Goal: Task Accomplishment & Management: Manage account settings

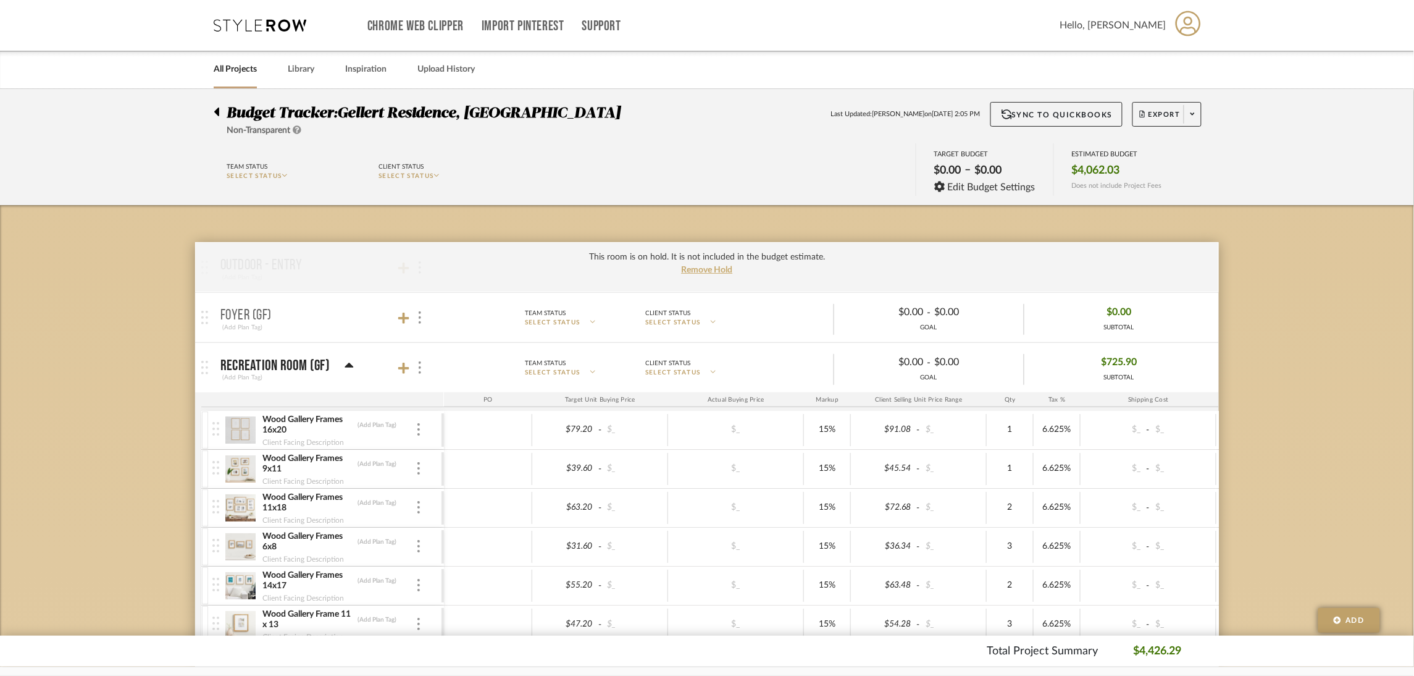
click at [269, 20] on icon at bounding box center [260, 25] width 93 height 12
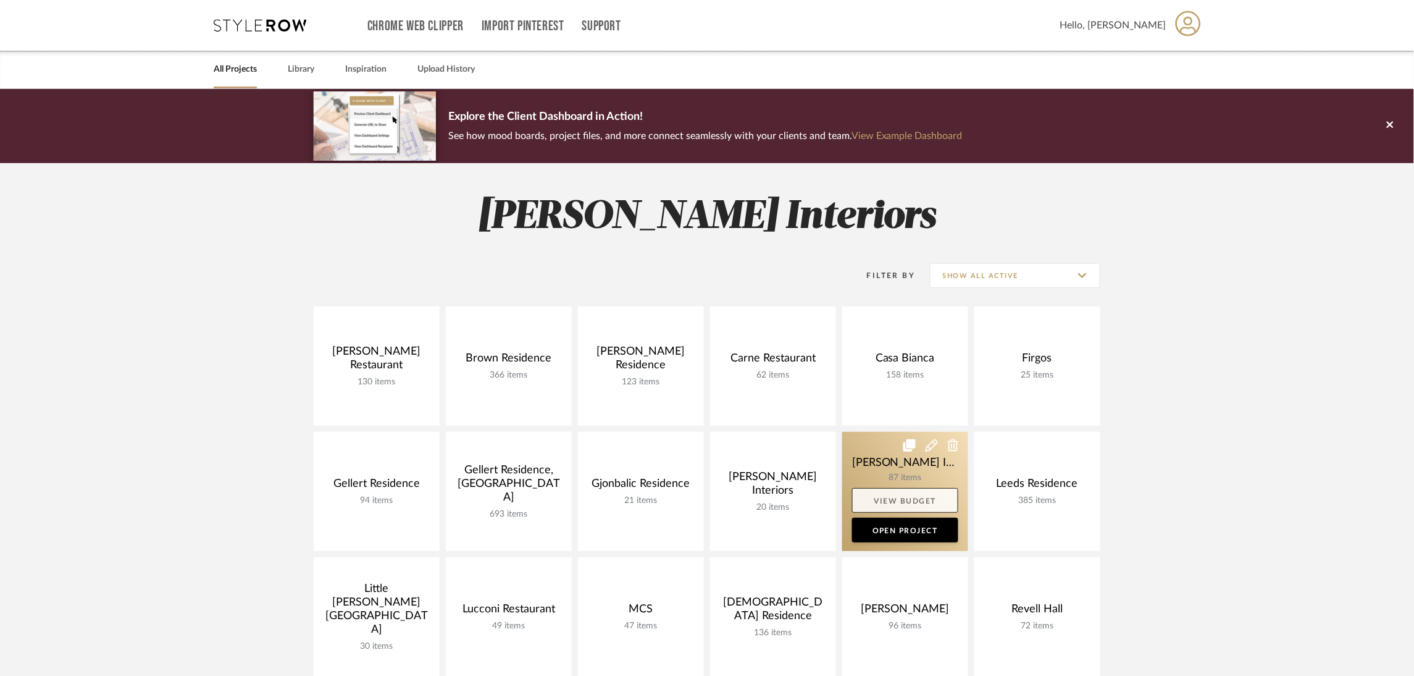
click at [901, 496] on link "View Budget" at bounding box center [905, 500] width 106 height 25
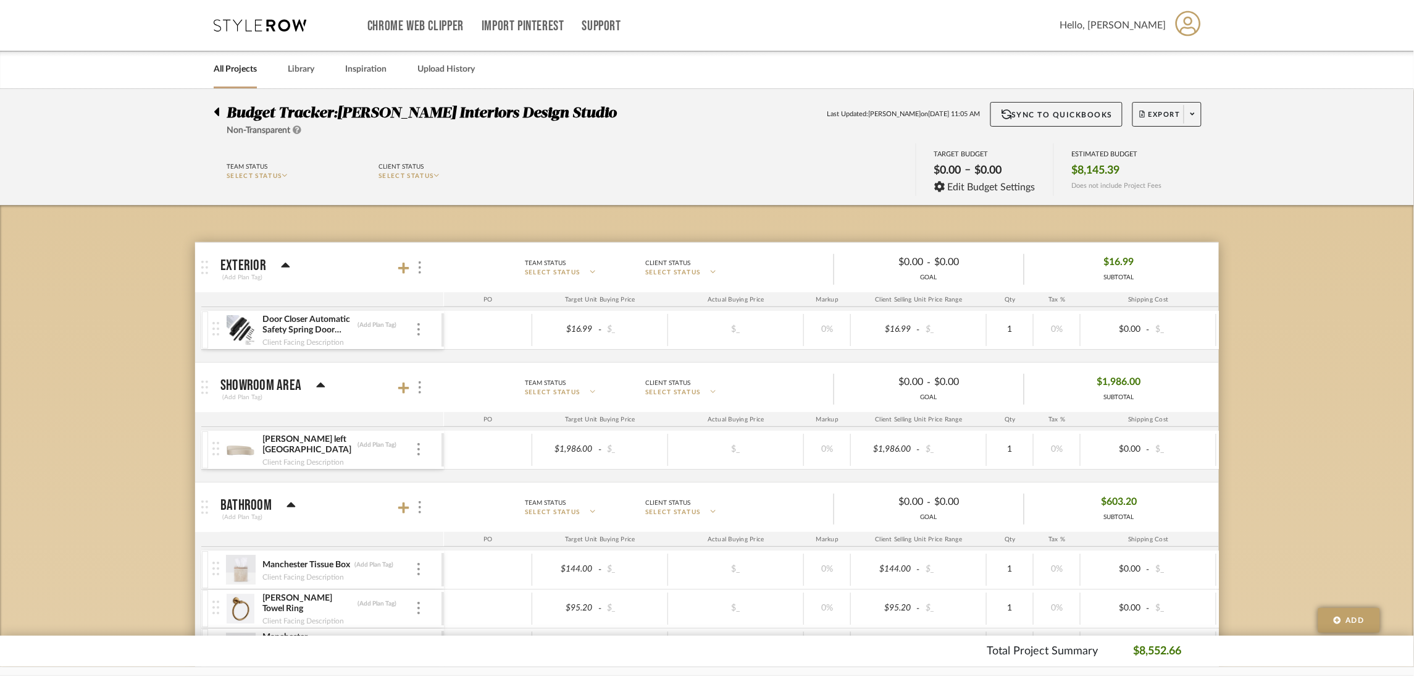
click at [254, 36] on div "Chrome Web Clipper Import Pinterest Support All Projects Library Inspiration Up…" at bounding box center [708, 25] width 988 height 51
click at [269, 25] on icon at bounding box center [260, 25] width 93 height 12
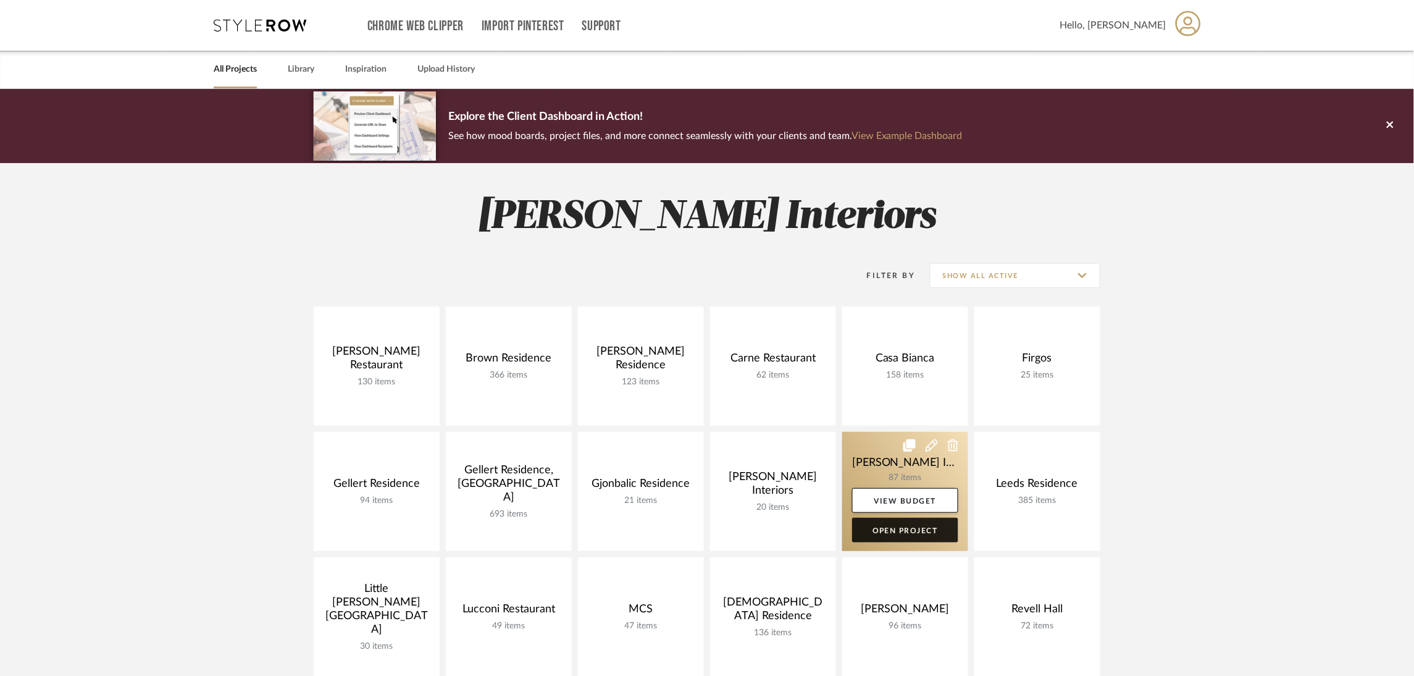
click at [923, 531] on link "Open Project" at bounding box center [905, 529] width 106 height 25
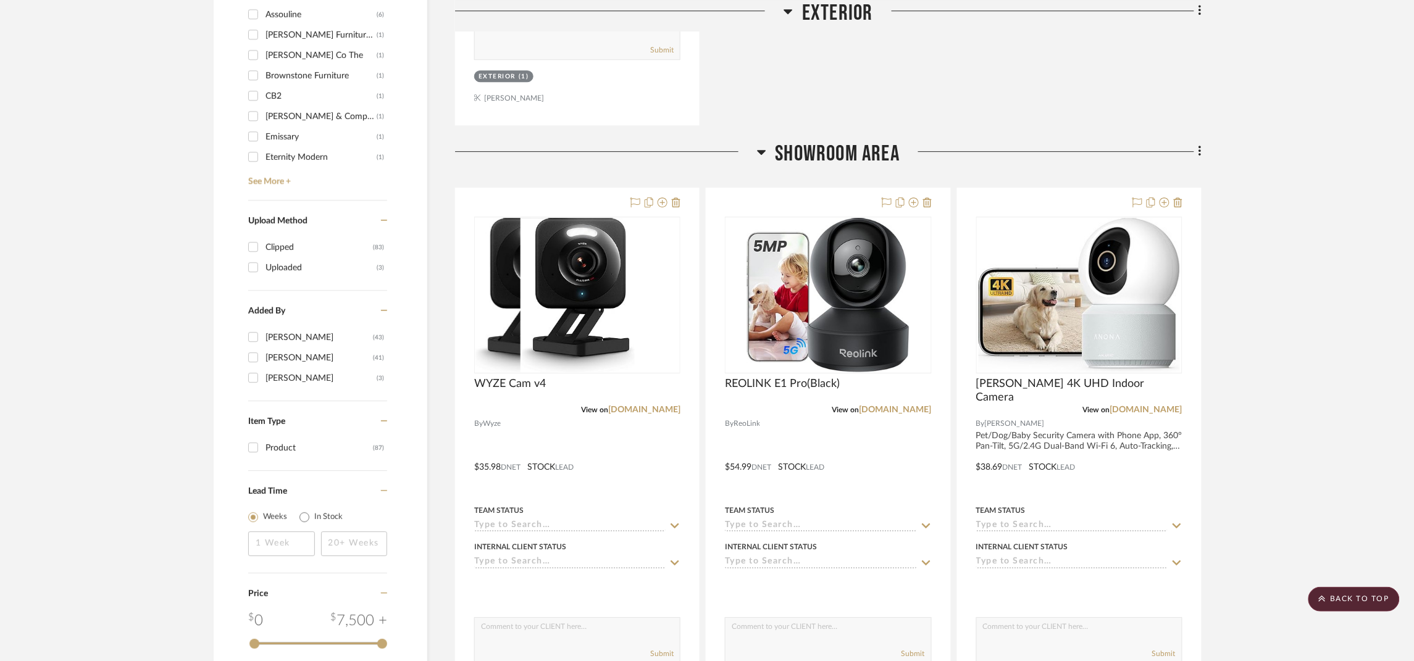
scroll to position [1389, 0]
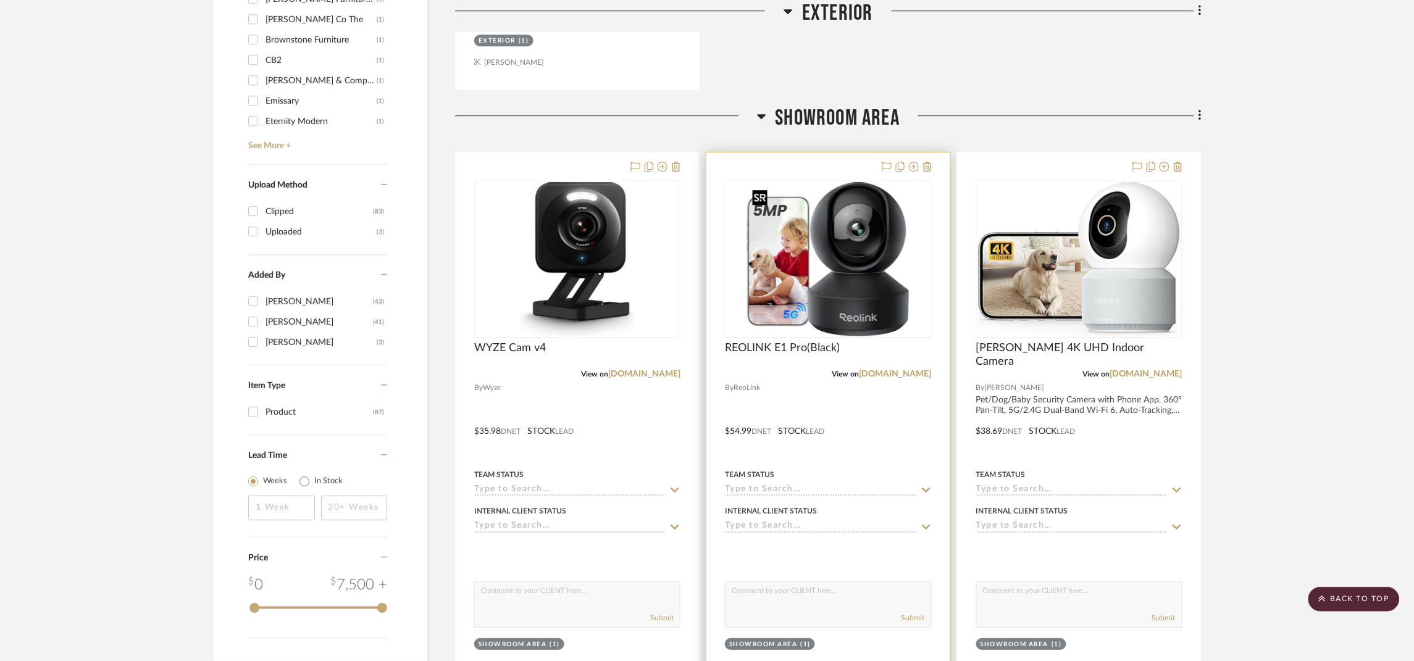
click at [869, 237] on img "0" at bounding box center [828, 259] width 162 height 154
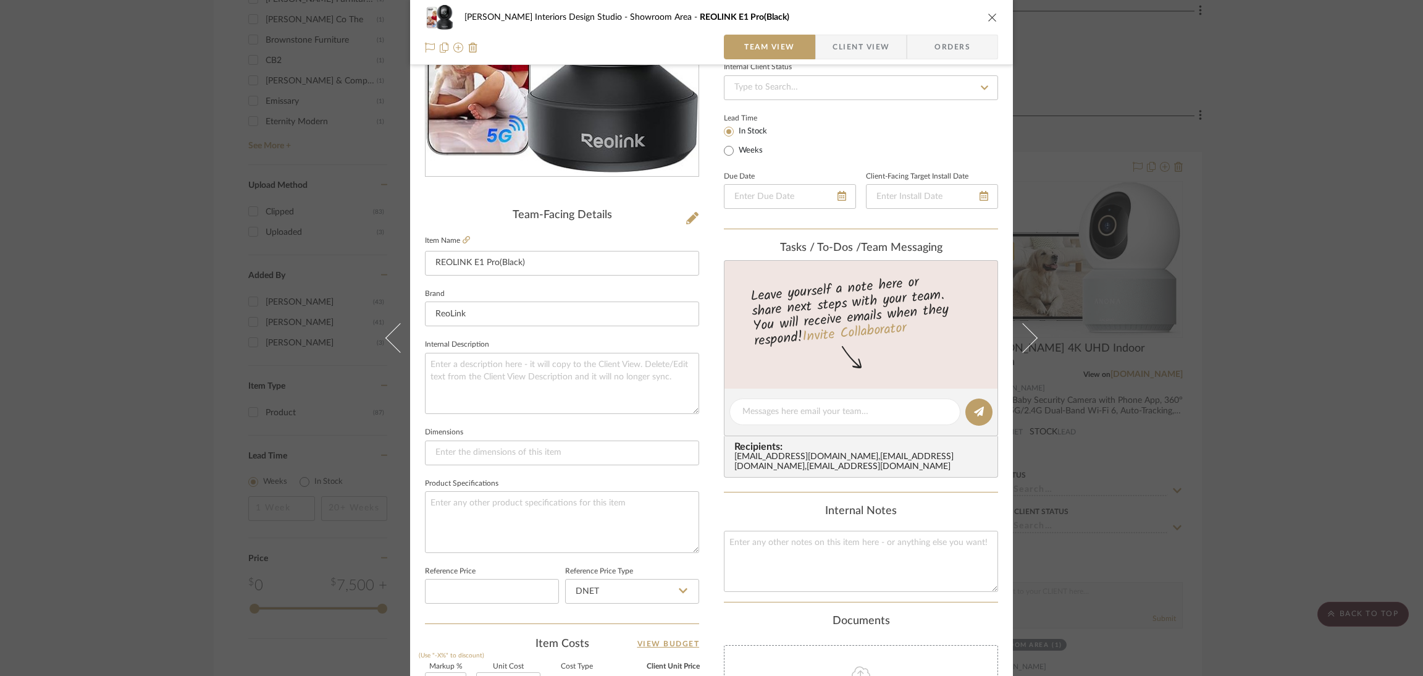
scroll to position [277, 0]
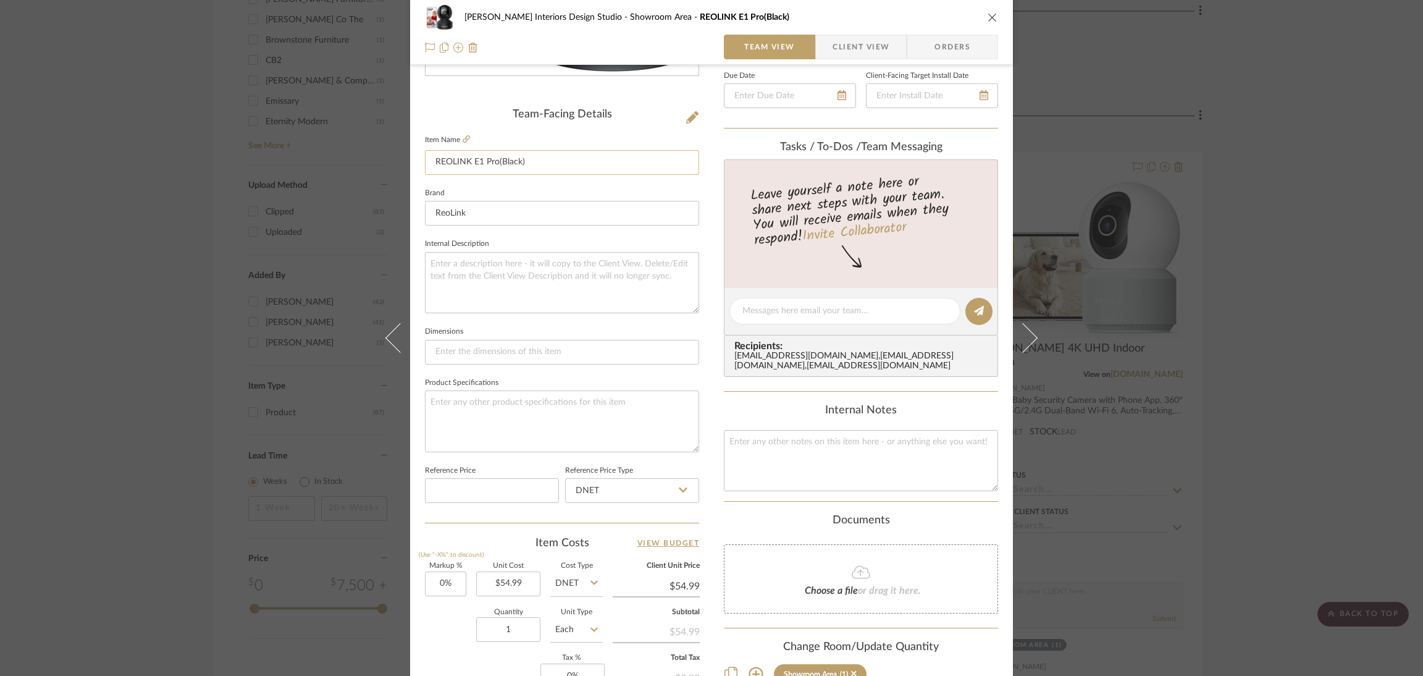
click at [558, 152] on input "REOLINK E1 Pro(Black)" at bounding box center [562, 162] width 274 height 25
click at [558, 161] on input "REOLINK E1 Pro(Black)" at bounding box center [562, 162] width 274 height 25
click at [987, 19] on icon "close" at bounding box center [992, 17] width 10 height 10
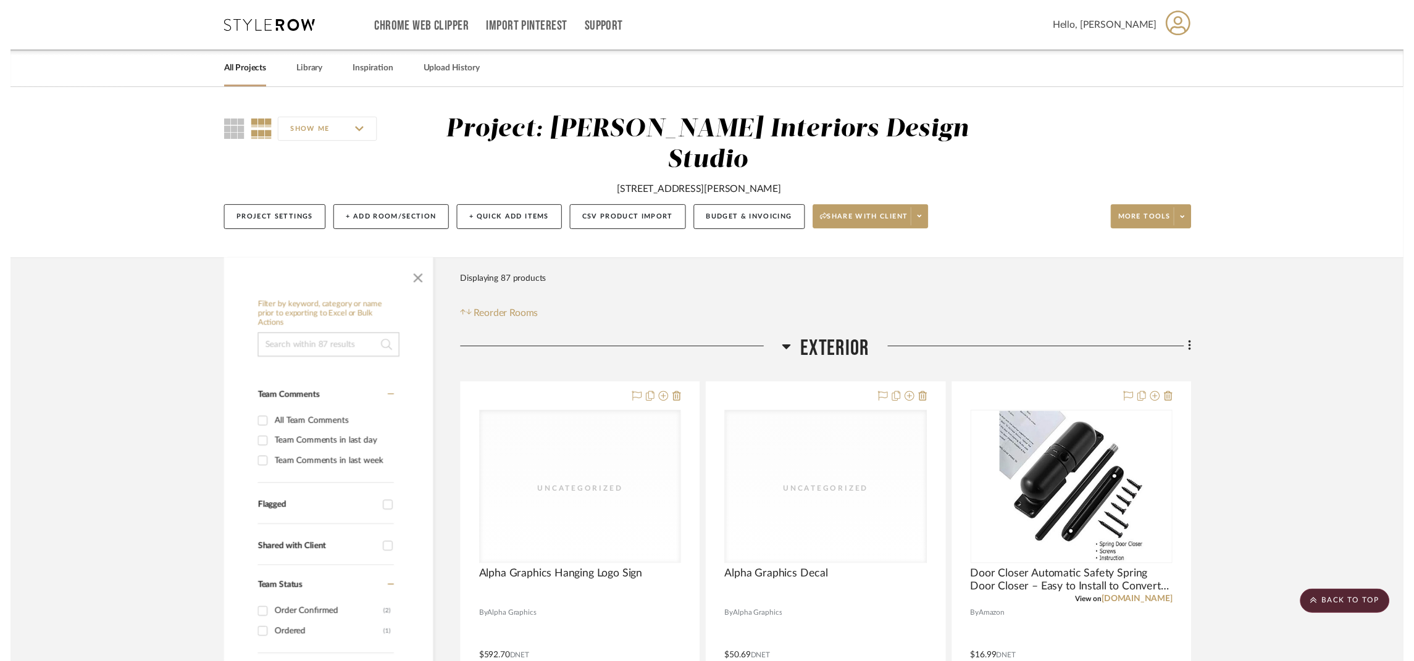
scroll to position [1389, 0]
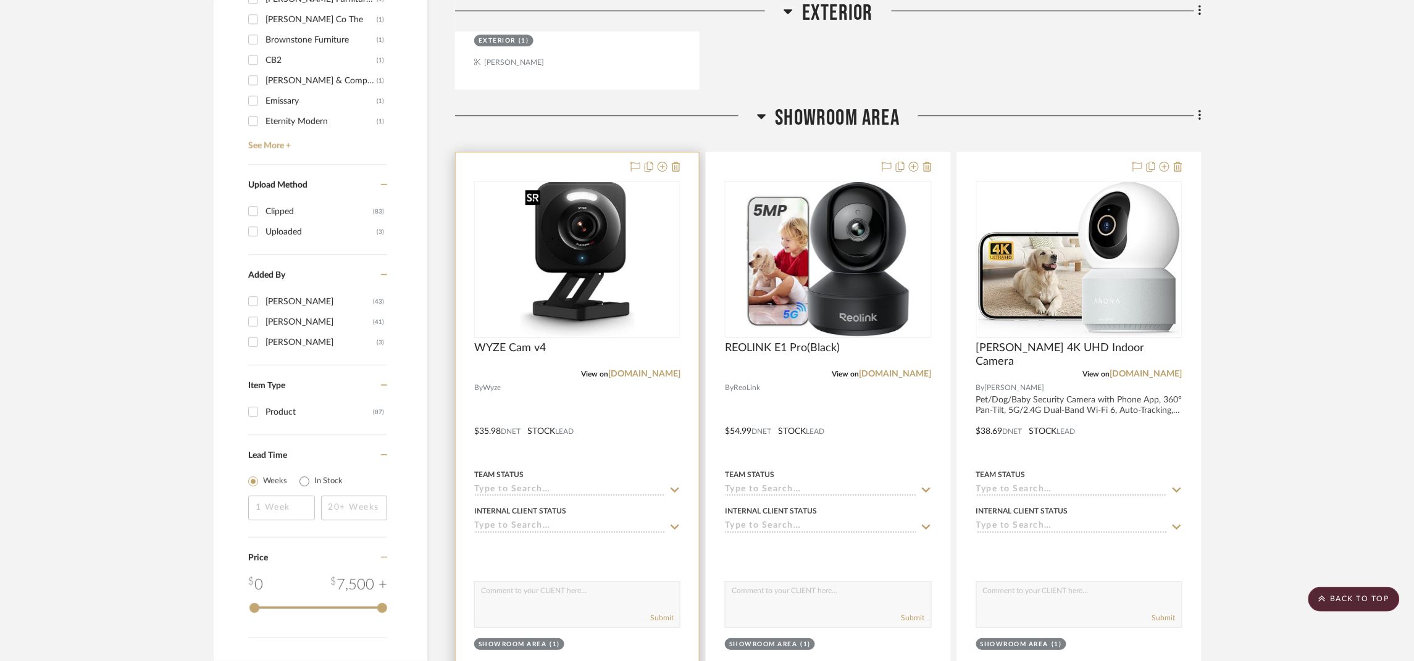
click at [620, 278] on img "0" at bounding box center [578, 259] width 114 height 154
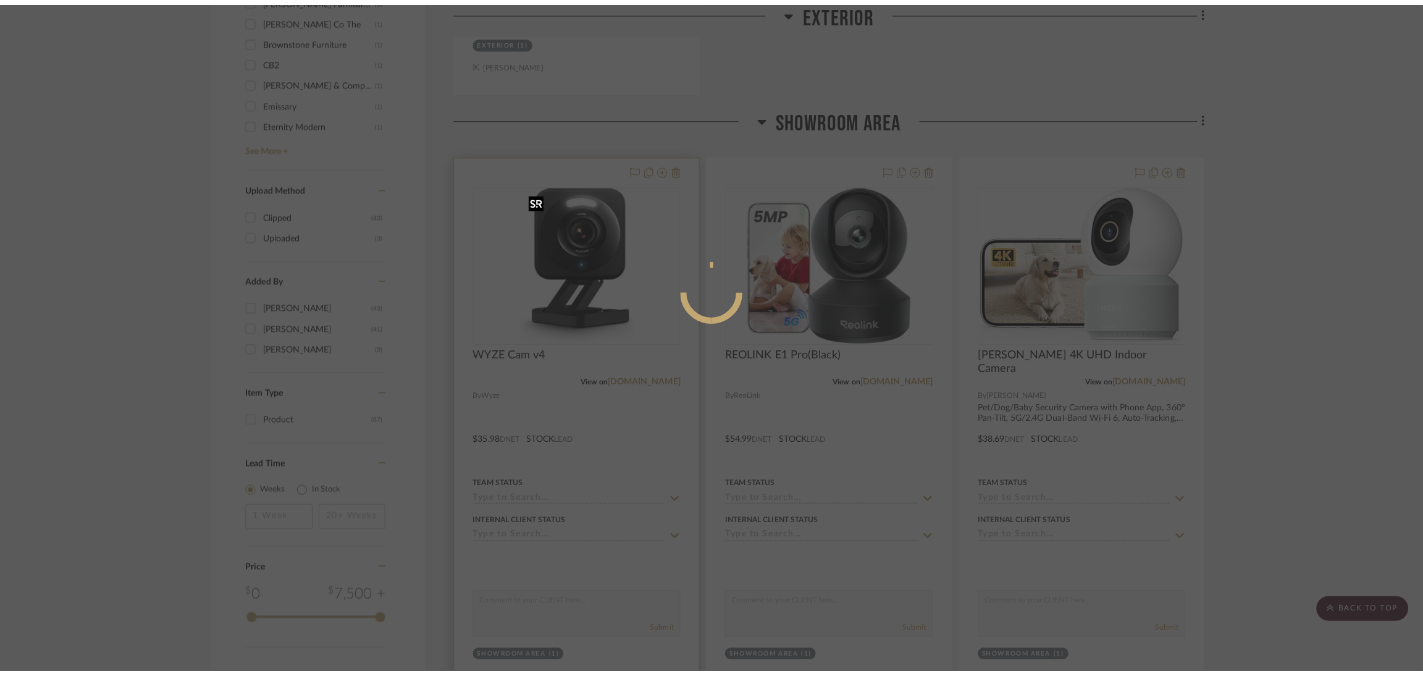
scroll to position [0, 0]
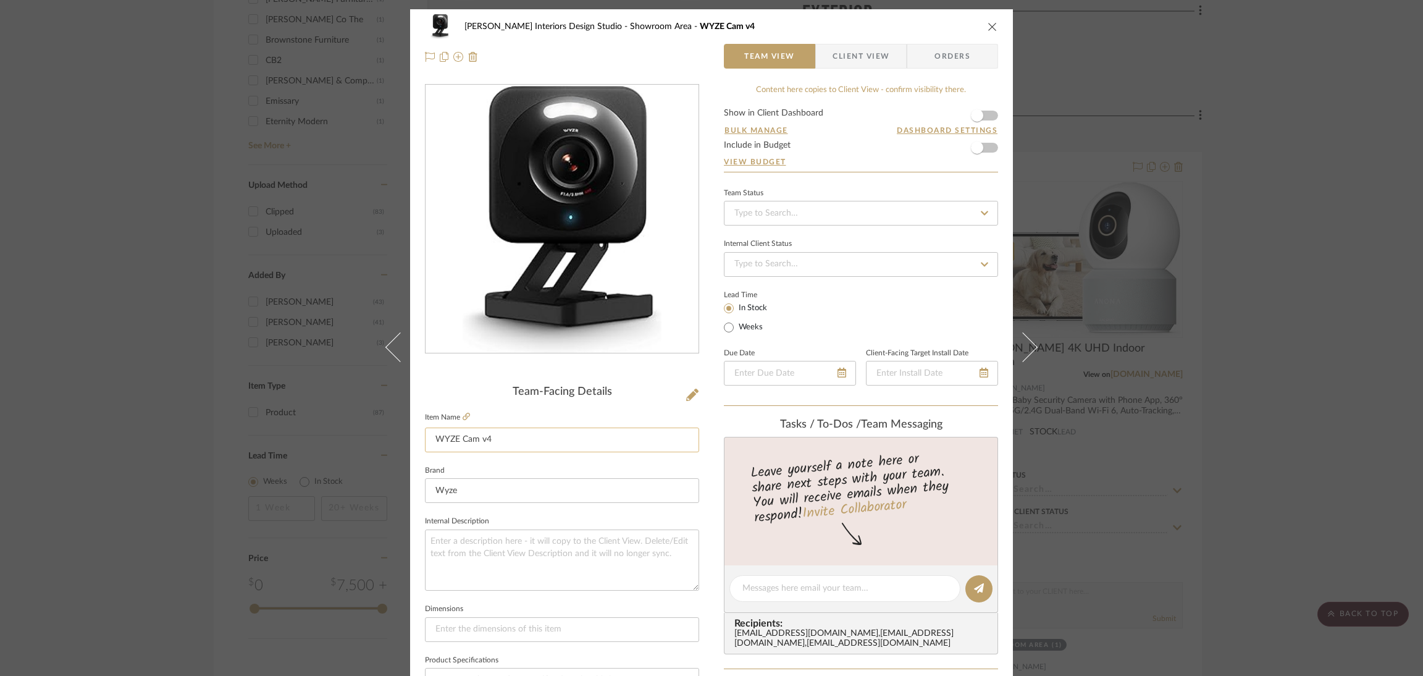
click at [519, 435] on input "WYZE Cam v4" at bounding box center [562, 439] width 274 height 25
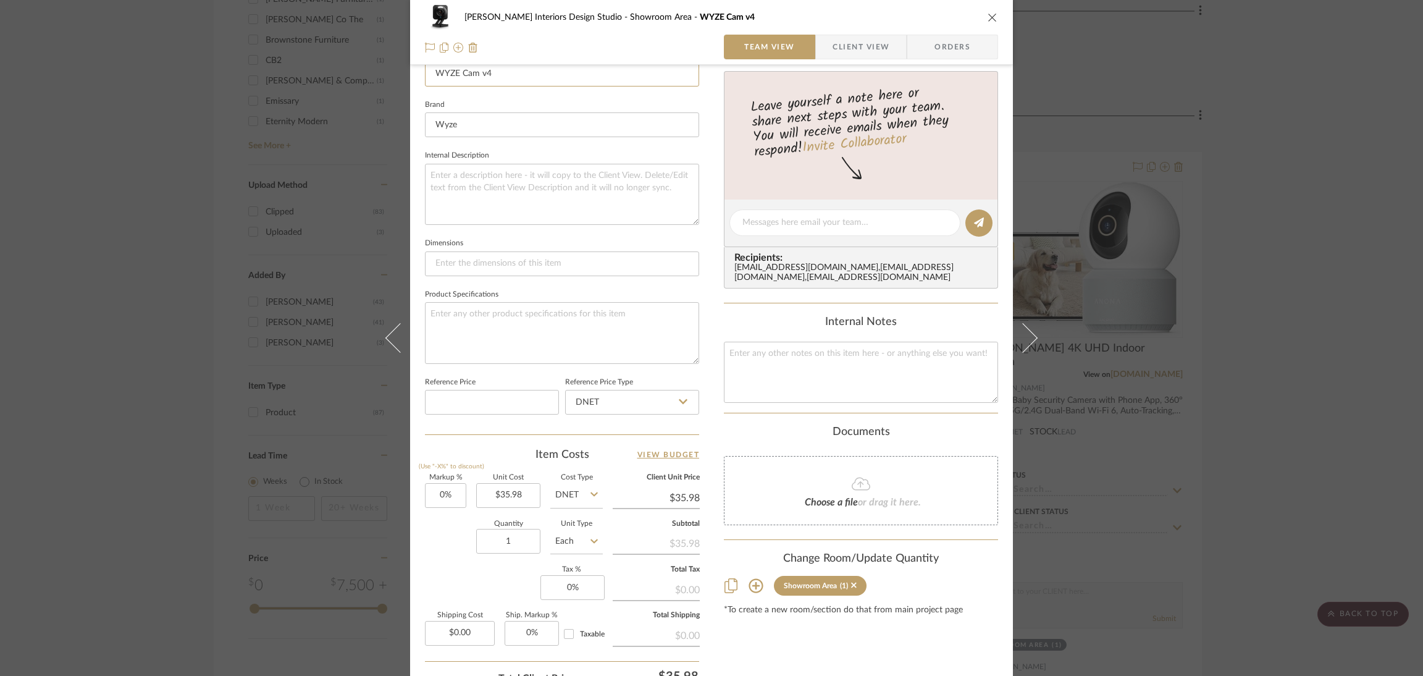
scroll to position [370, 0]
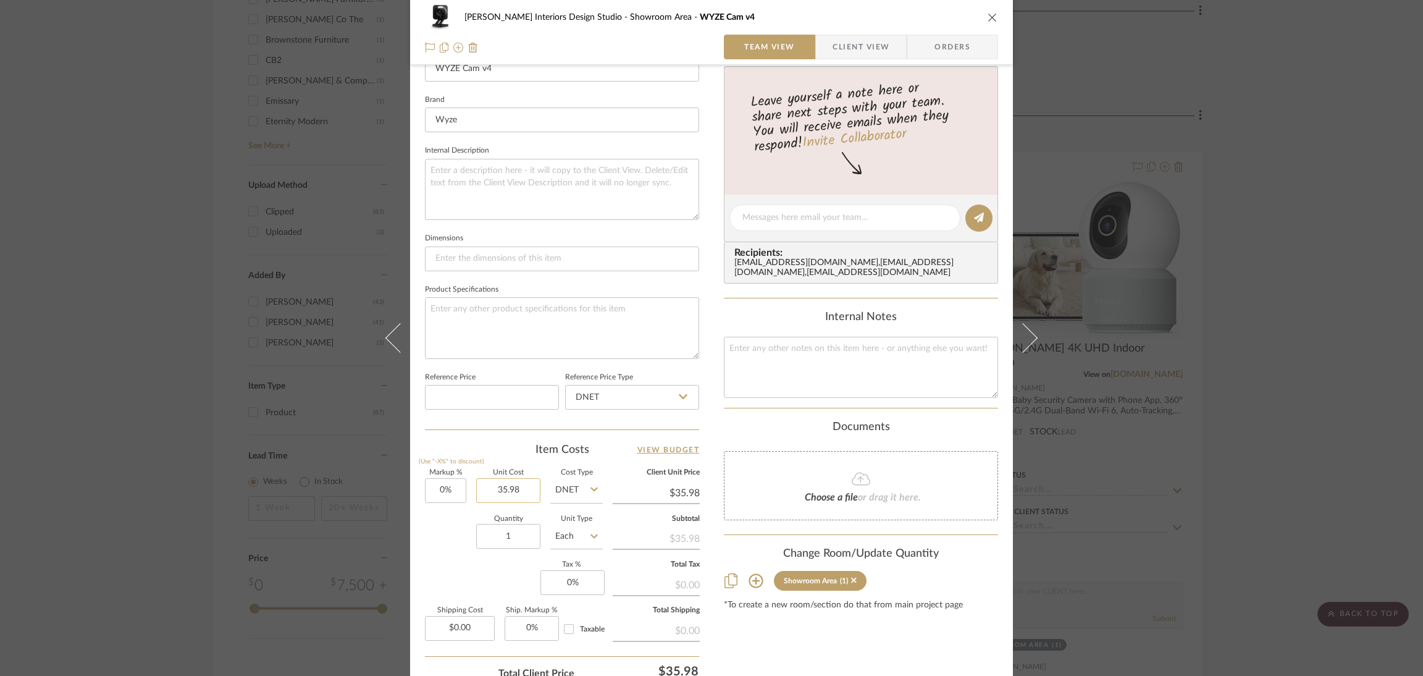
click at [519, 479] on input "35.98" at bounding box center [508, 490] width 64 height 25
click at [987, 19] on icon "close" at bounding box center [992, 17] width 10 height 10
type input "$35.98"
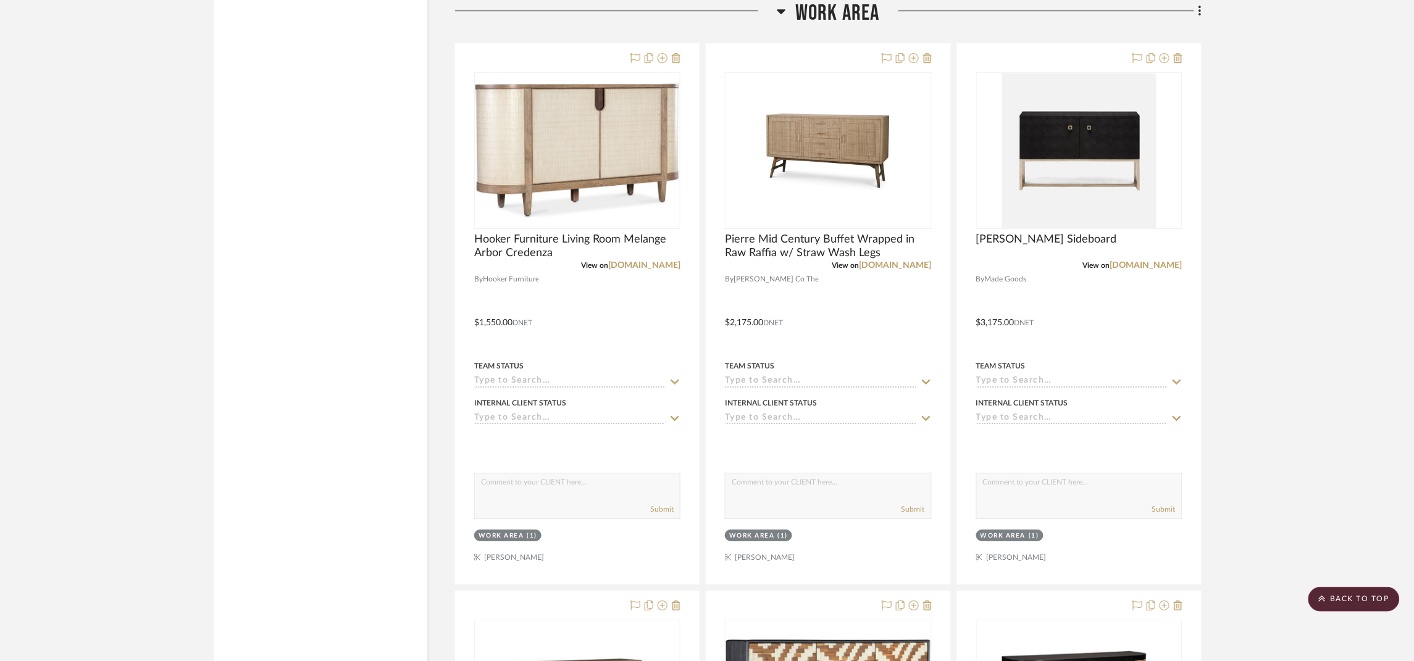
scroll to position [5001, 0]
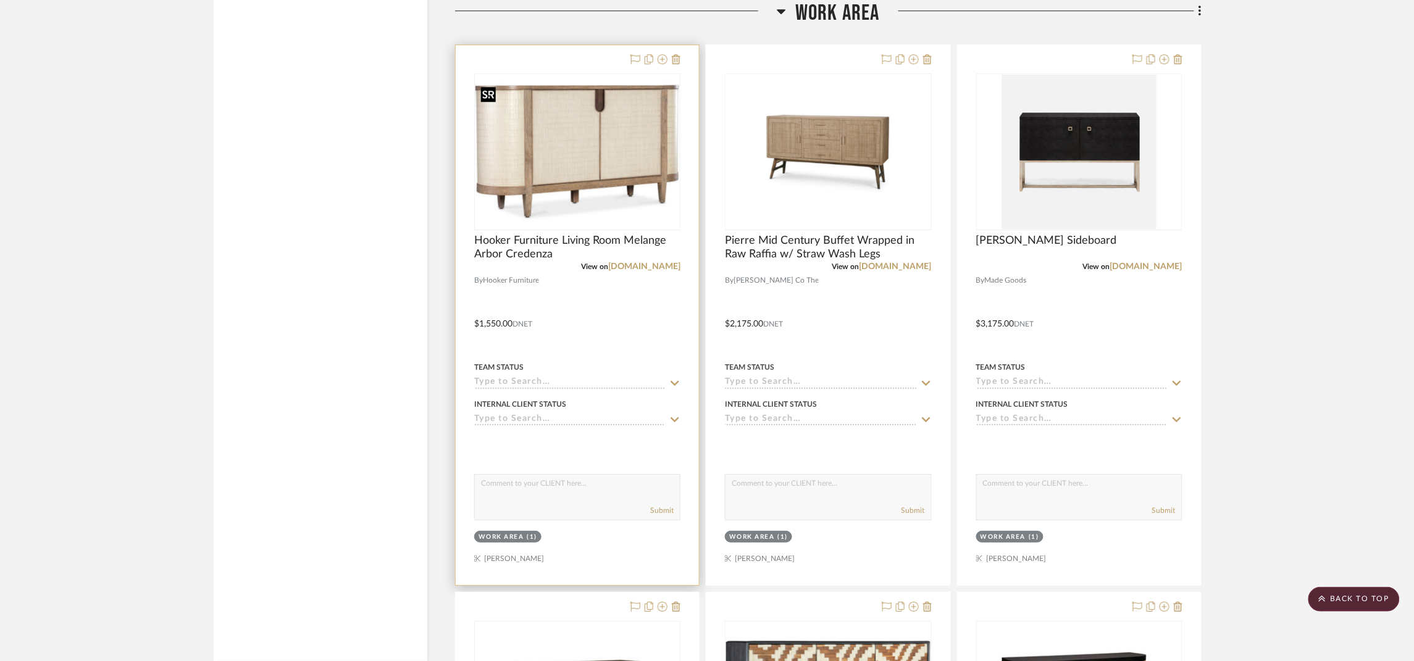
click at [575, 135] on img "0" at bounding box center [577, 151] width 204 height 153
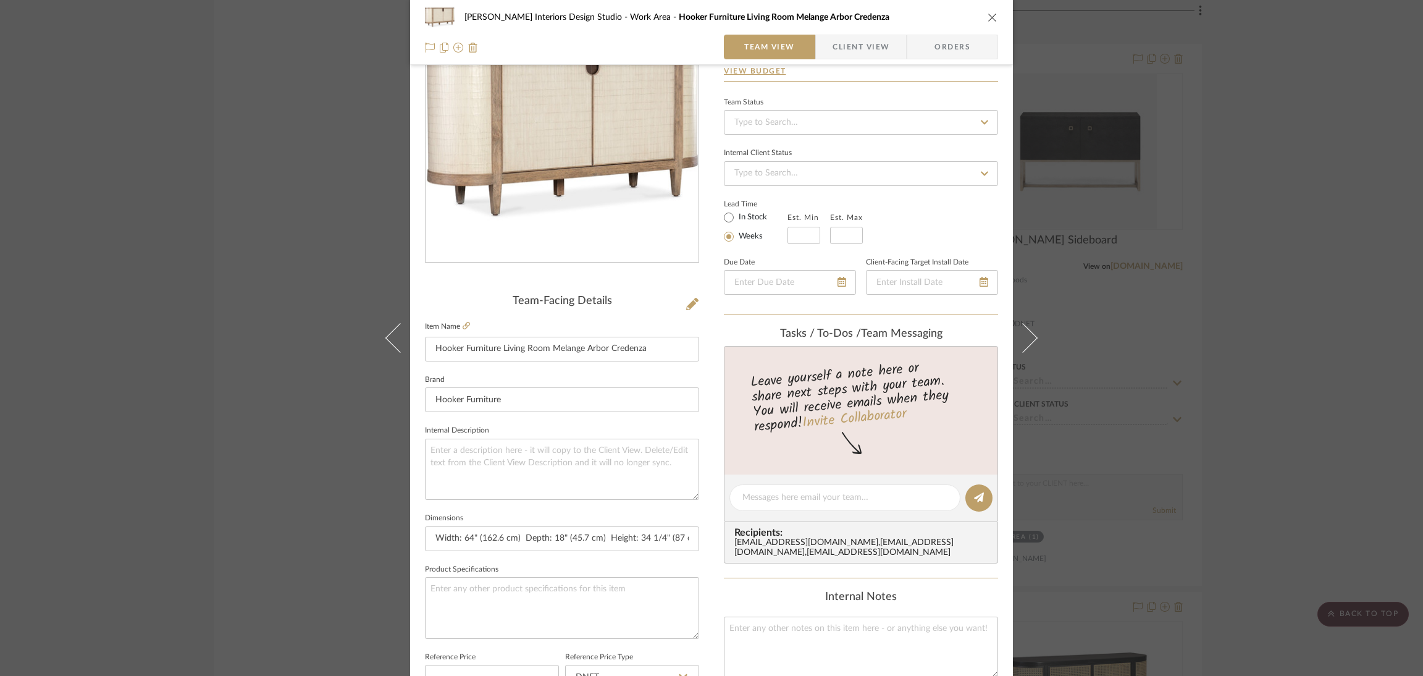
scroll to position [93, 0]
click at [685, 338] on input "Hooker Furniture Living Room Melange Arbor Credenza" at bounding box center [562, 347] width 274 height 25
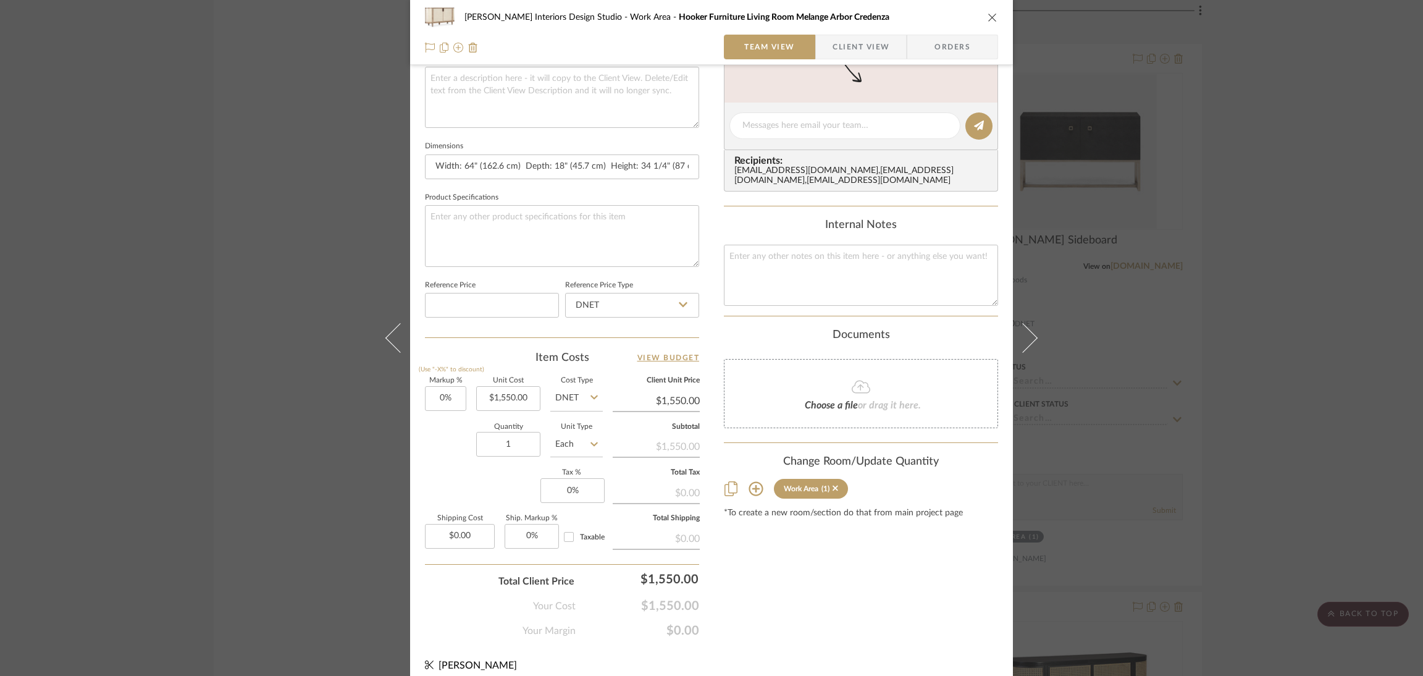
scroll to position [467, 0]
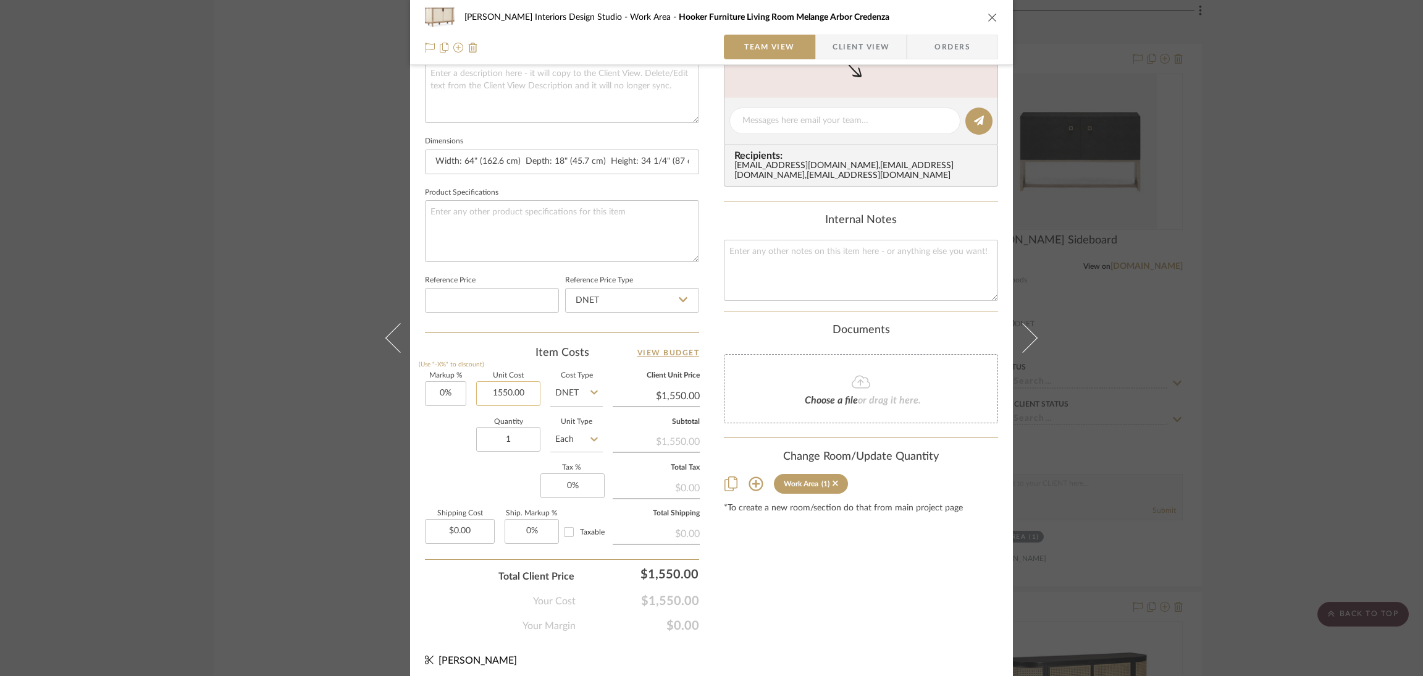
click at [529, 383] on input "1550.00" at bounding box center [508, 393] width 64 height 25
type input "$1,550.00"
click at [506, 149] on input "Width: 64" (162.6 cm) Depth: 18" (45.7 cm) Height: 34 1/4" (87 cm)" at bounding box center [562, 161] width 274 height 25
click at [987, 12] on icon "close" at bounding box center [992, 17] width 10 height 10
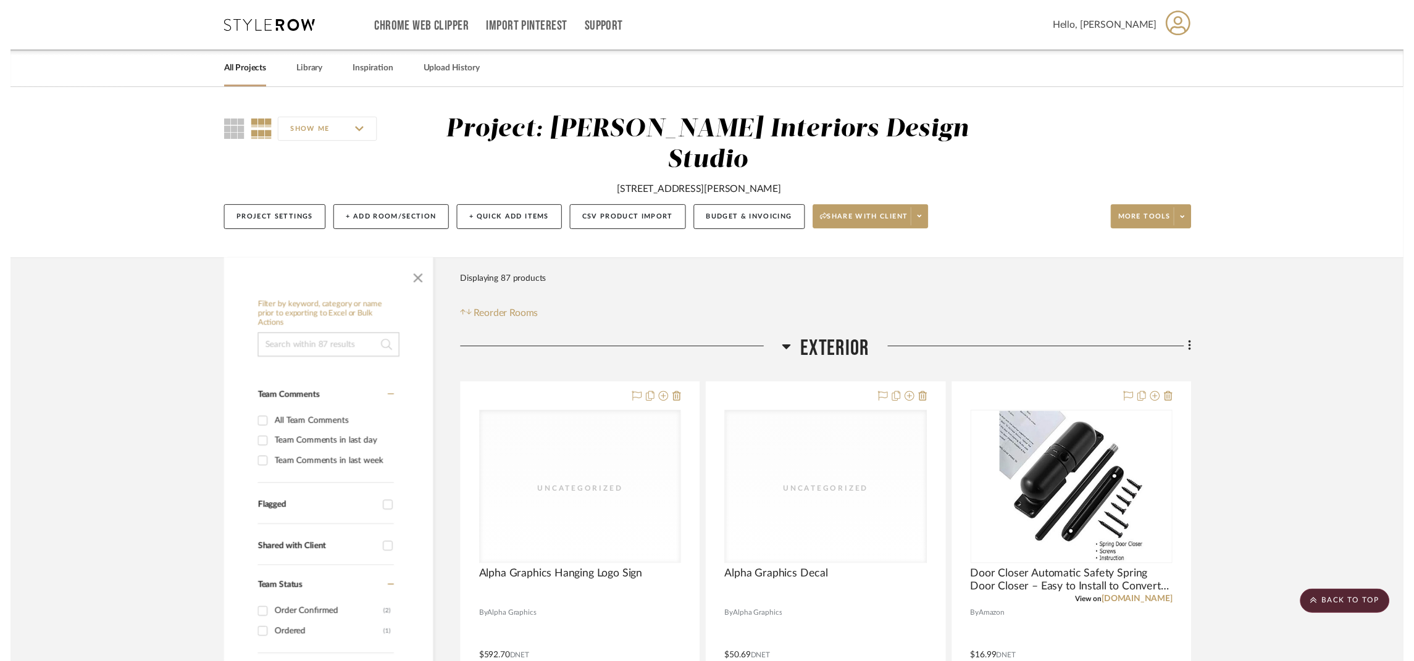
scroll to position [5001, 0]
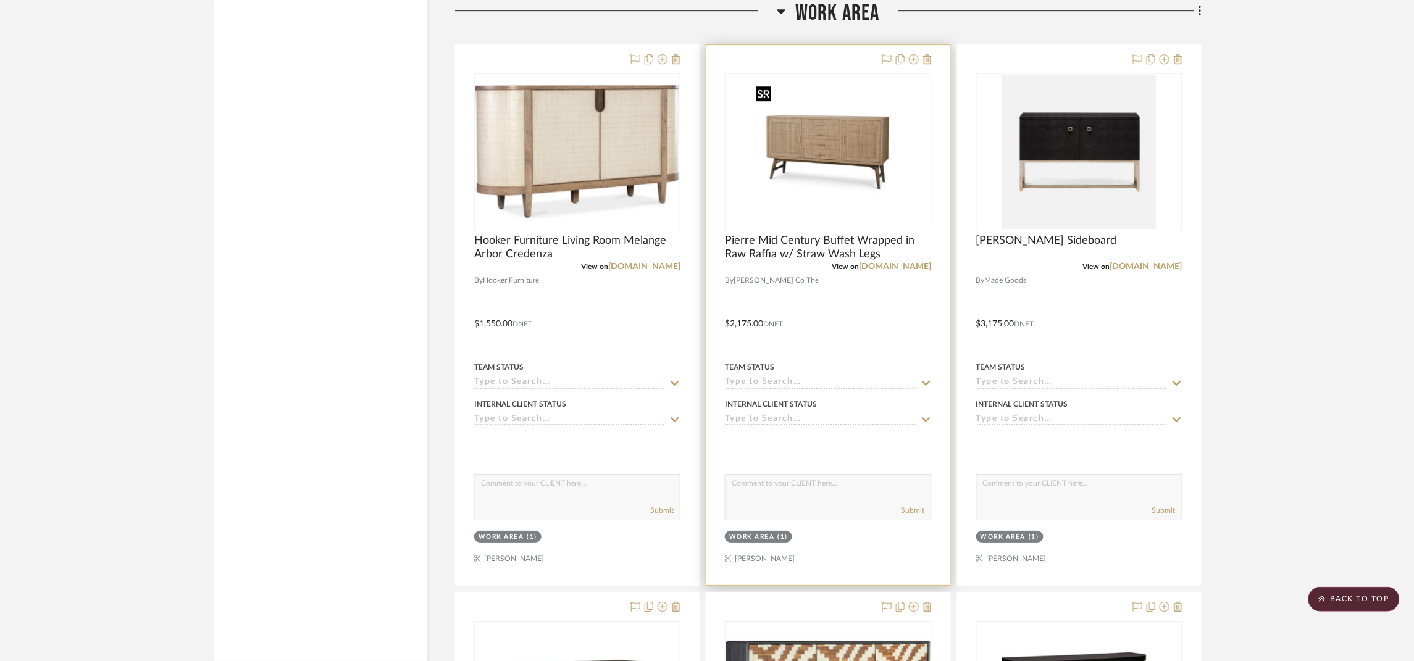
click at [832, 159] on img "0" at bounding box center [828, 152] width 154 height 154
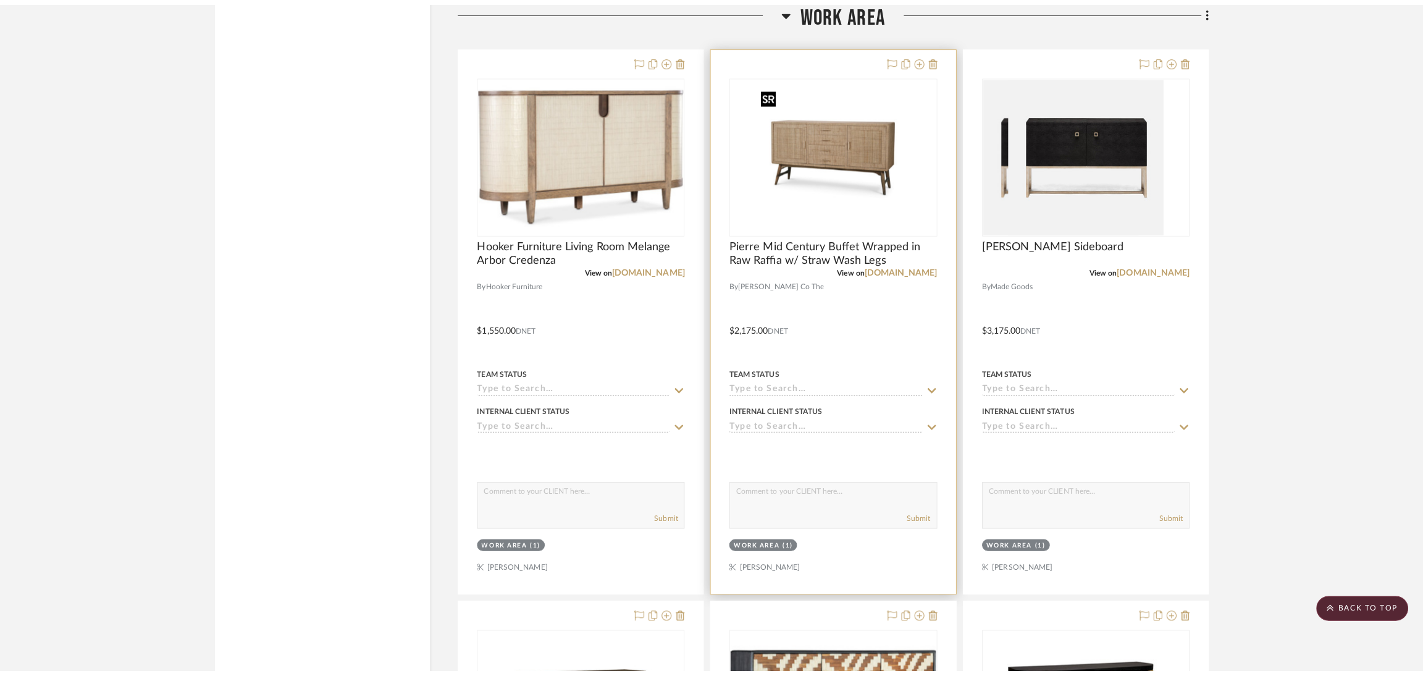
scroll to position [0, 0]
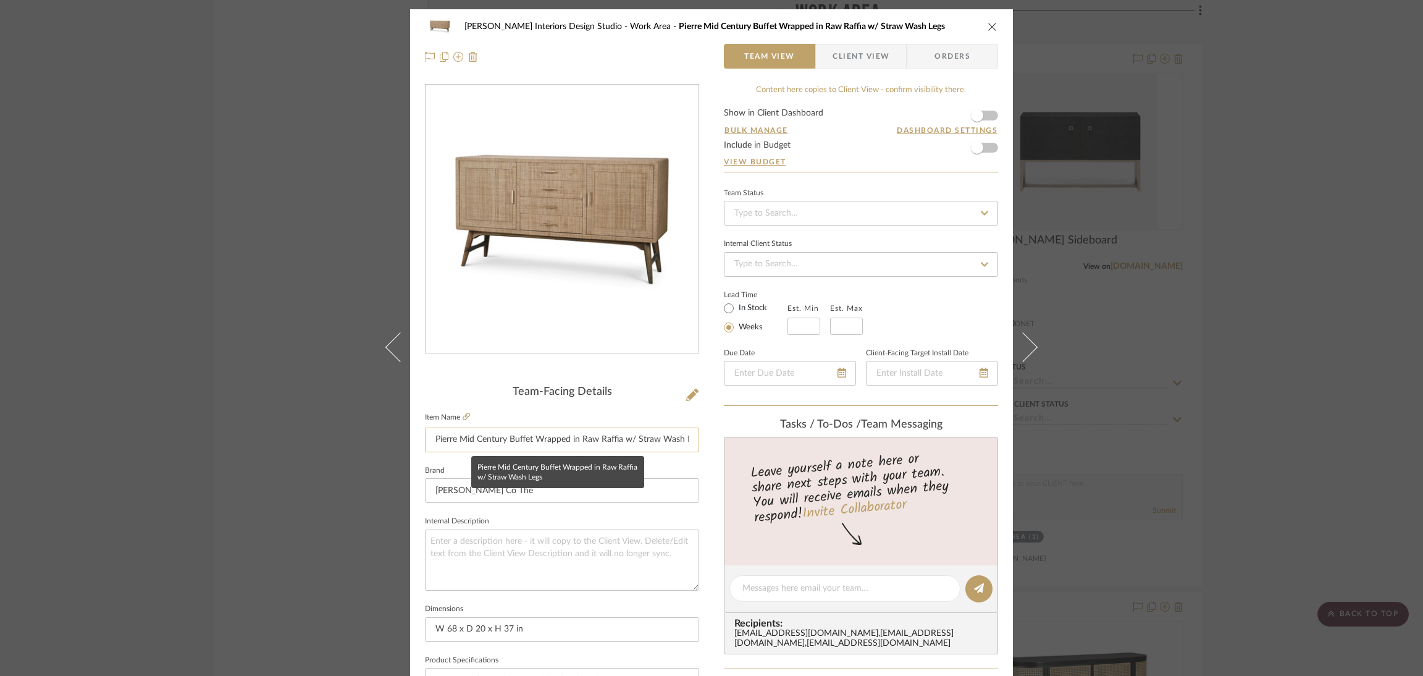
click at [473, 445] on input "Pierre Mid Century Buffet Wrapped in Raw Raffia w/ Straw Wash Legs" at bounding box center [562, 439] width 274 height 25
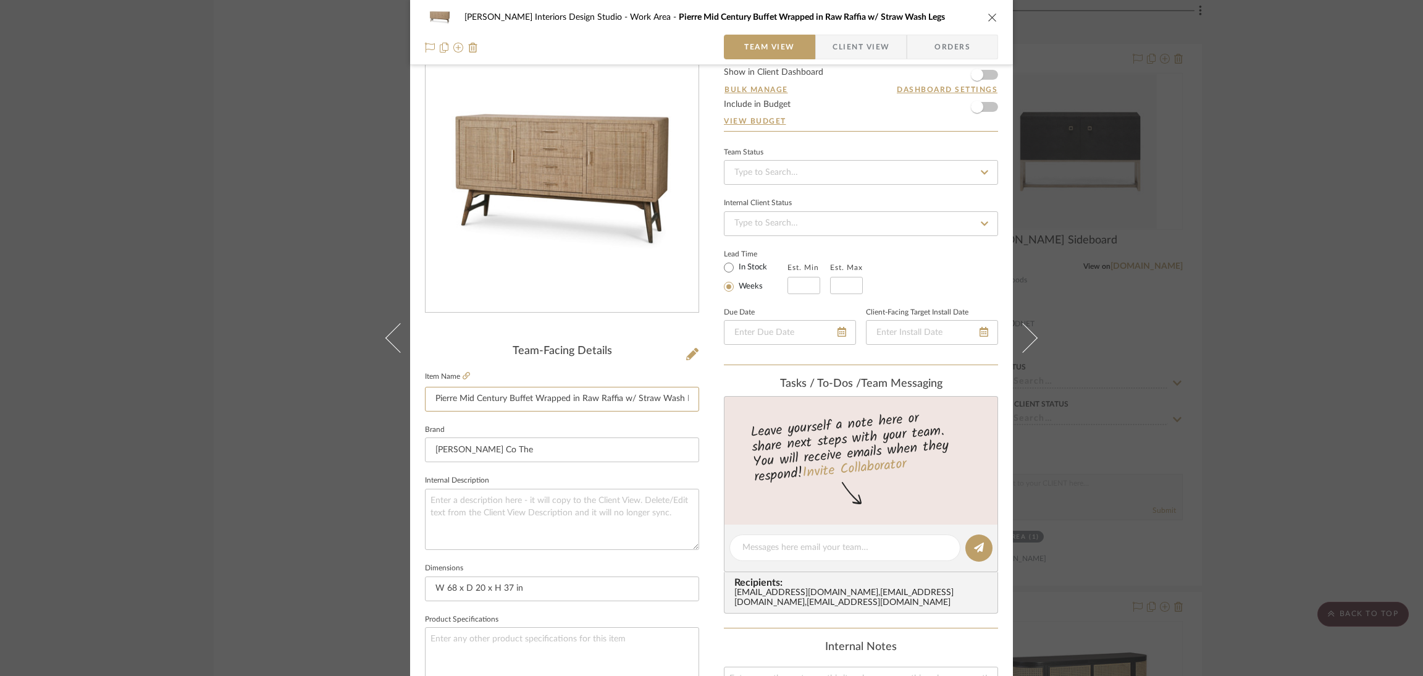
scroll to position [185, 0]
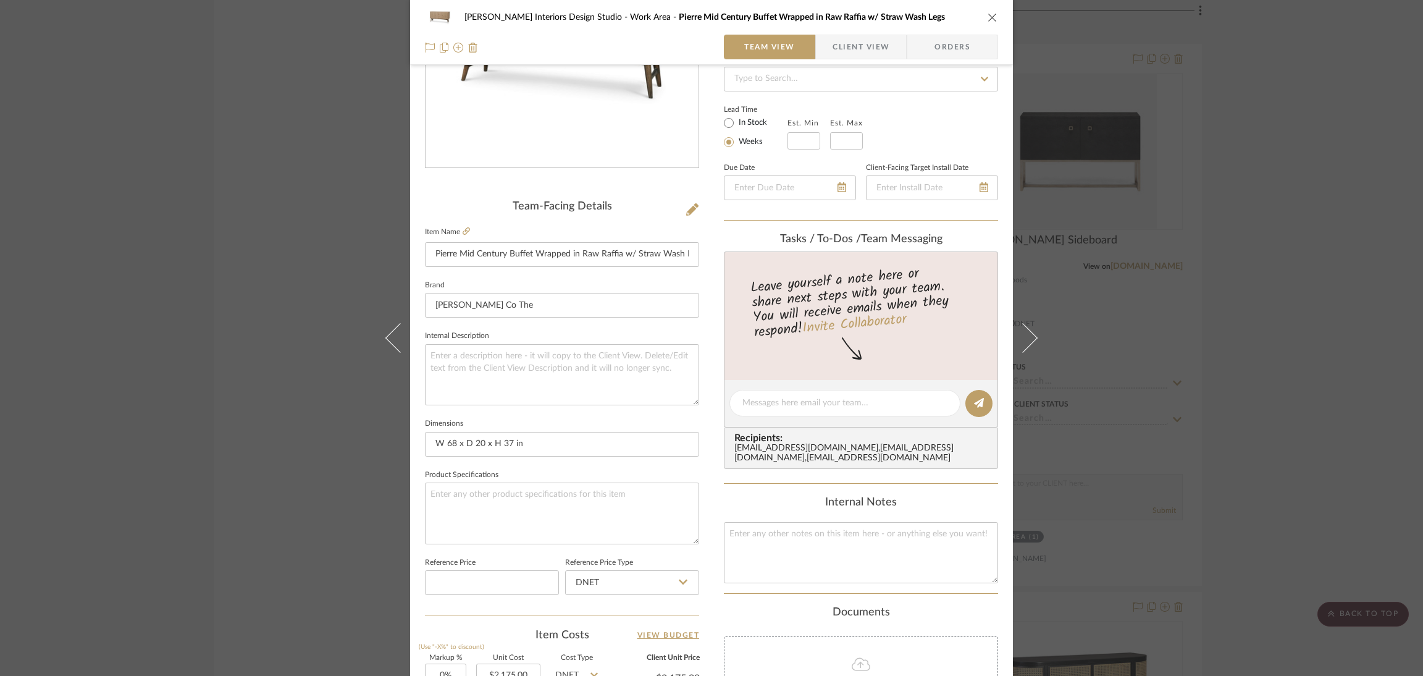
click at [575, 415] on fieldset "Dimensions W 68 x D 20 x H 37 in" at bounding box center [562, 435] width 274 height 41
click at [576, 435] on input "W 68 x D 20 x H 37 in" at bounding box center [562, 444] width 274 height 25
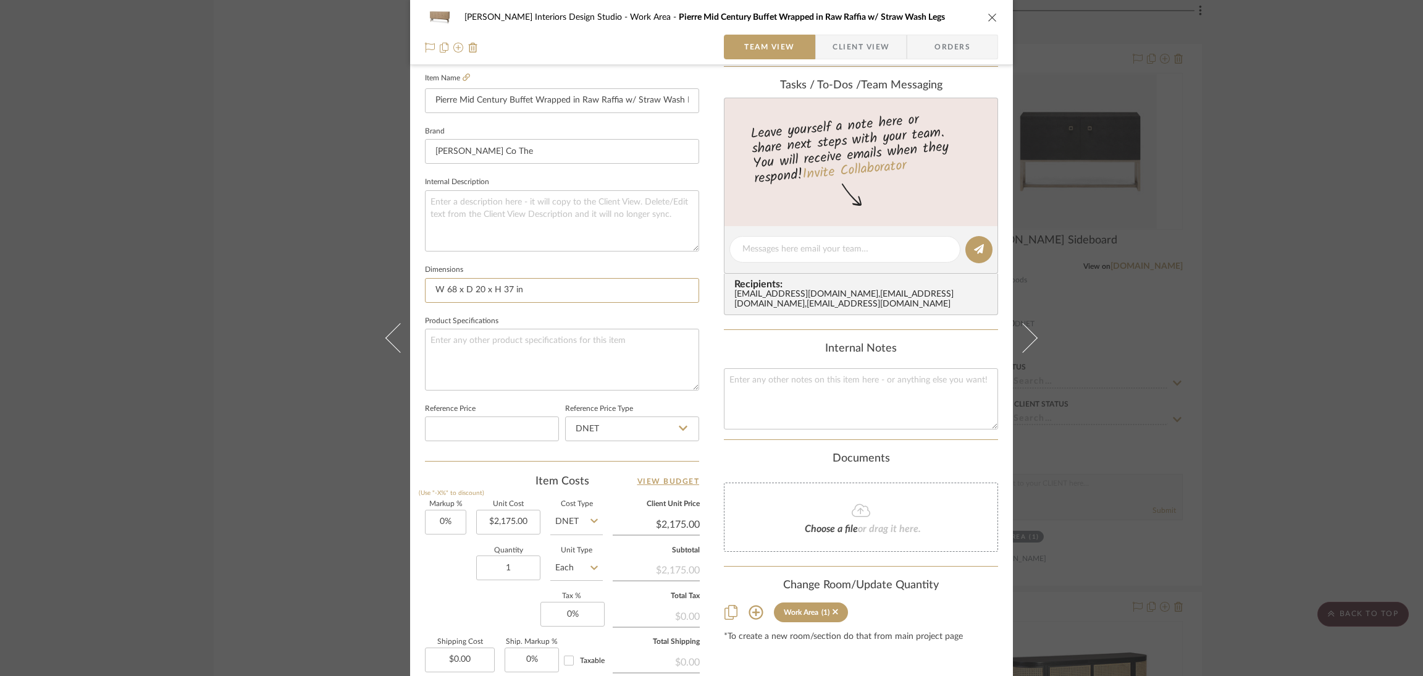
scroll to position [370, 0]
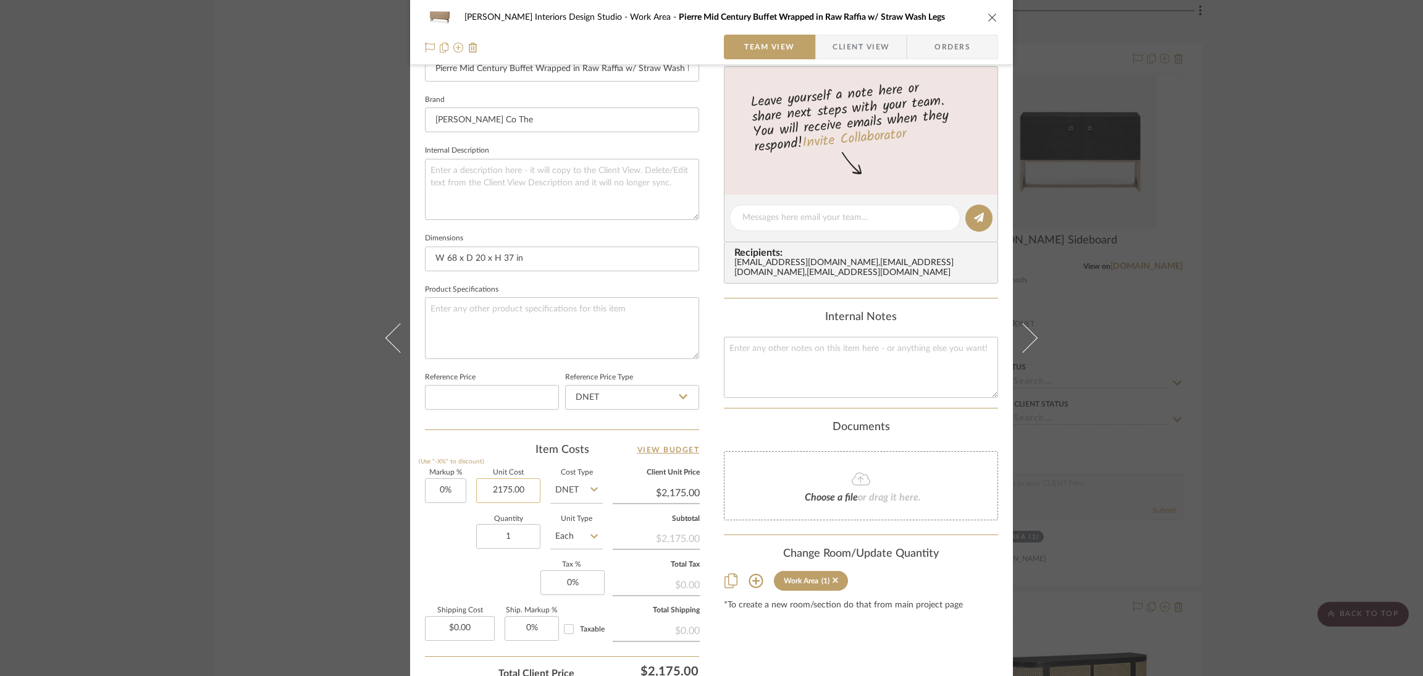
click at [516, 482] on input "2175.00" at bounding box center [508, 490] width 64 height 25
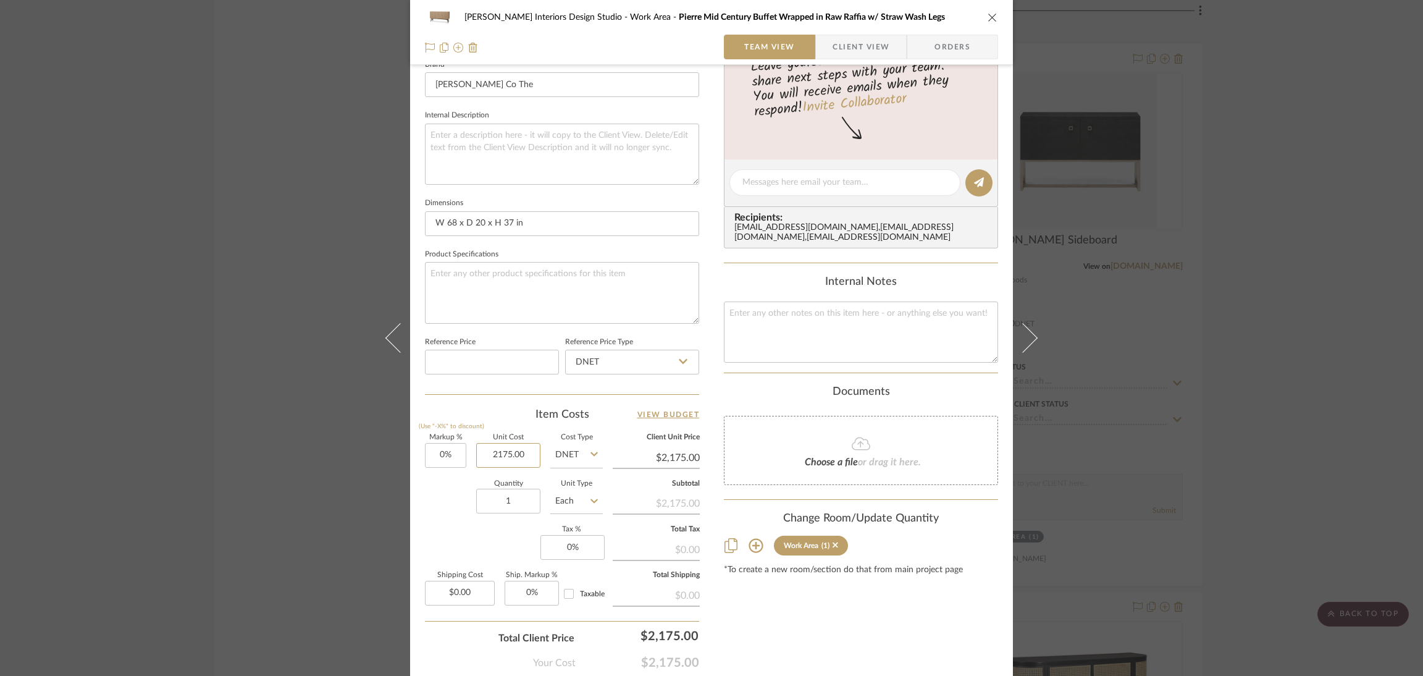
scroll to position [463, 0]
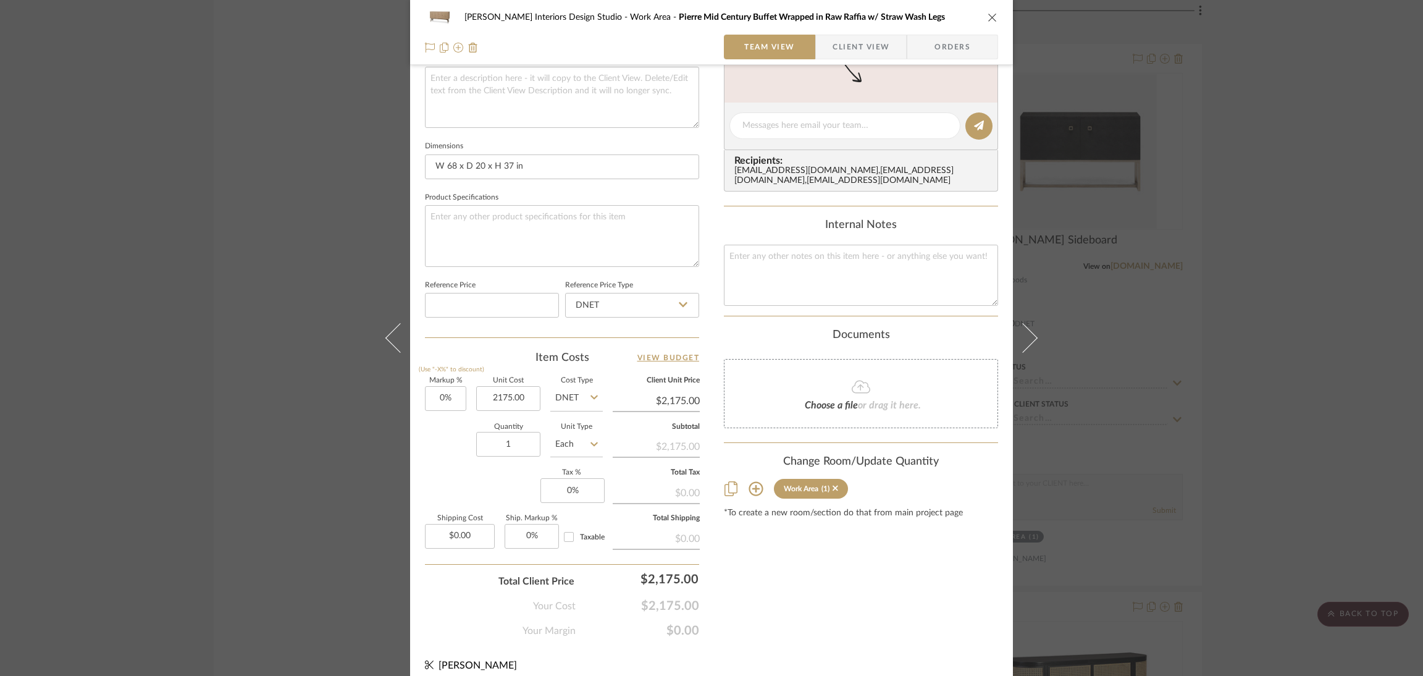
type input "$2,175.00"
click at [990, 12] on button "close" at bounding box center [992, 17] width 11 height 11
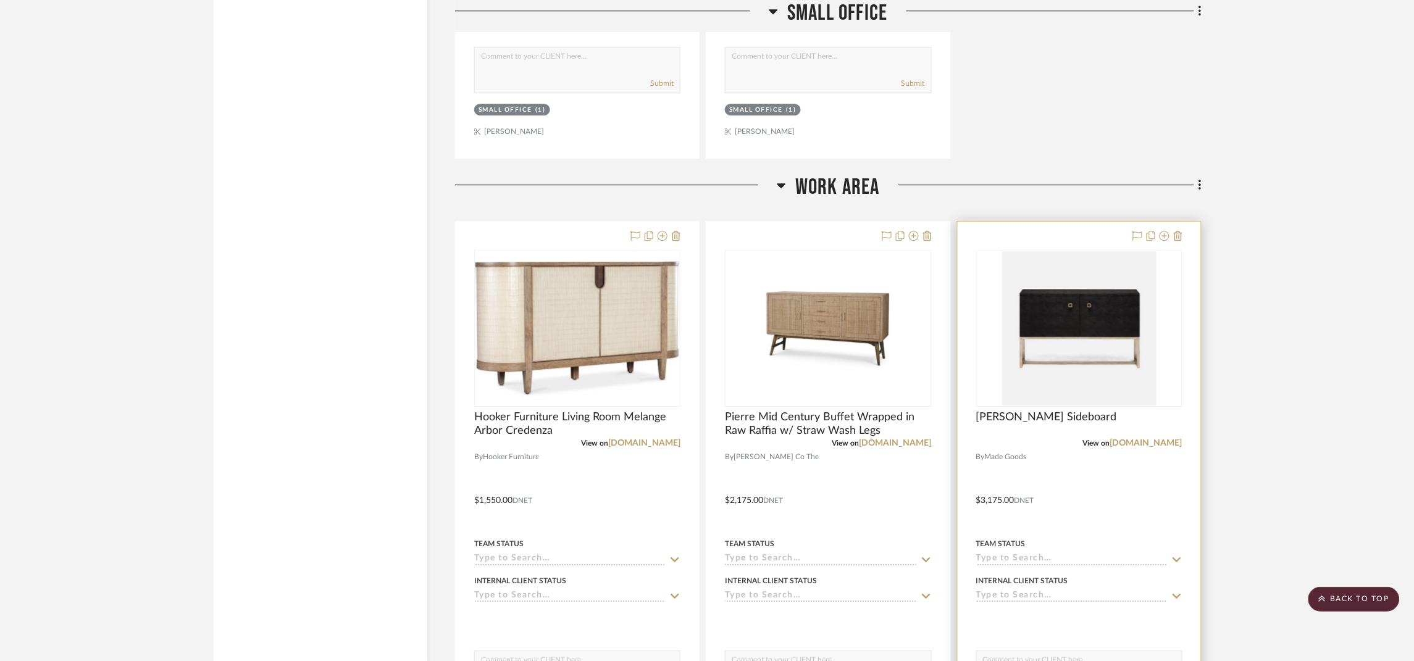
scroll to position [4816, 0]
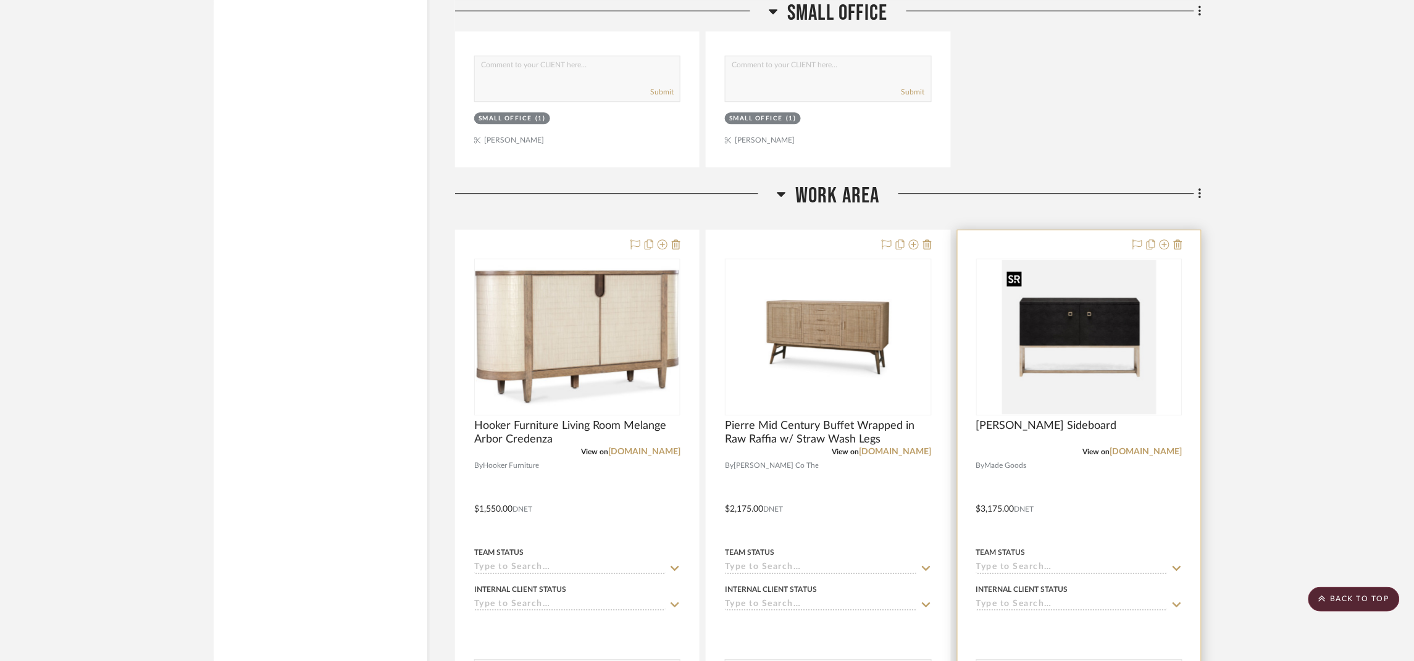
click at [1142, 320] on img "0" at bounding box center [1079, 337] width 154 height 154
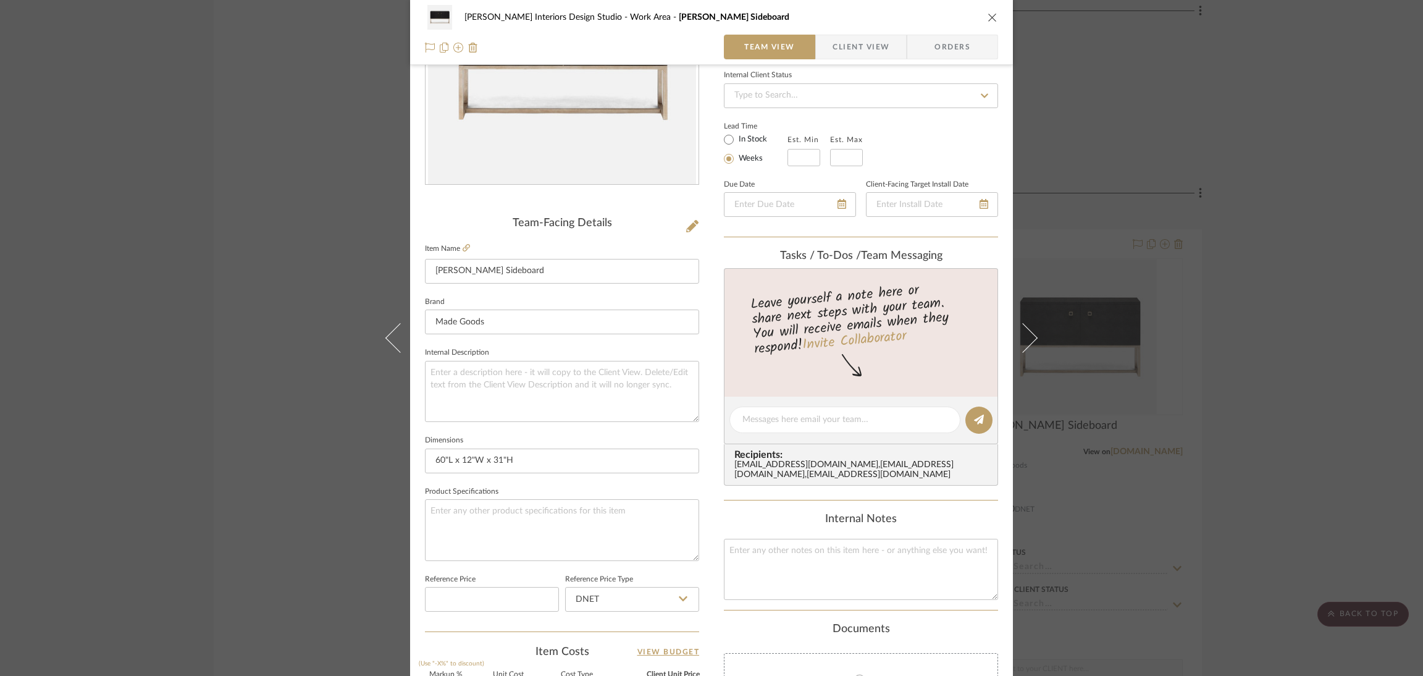
scroll to position [185, 0]
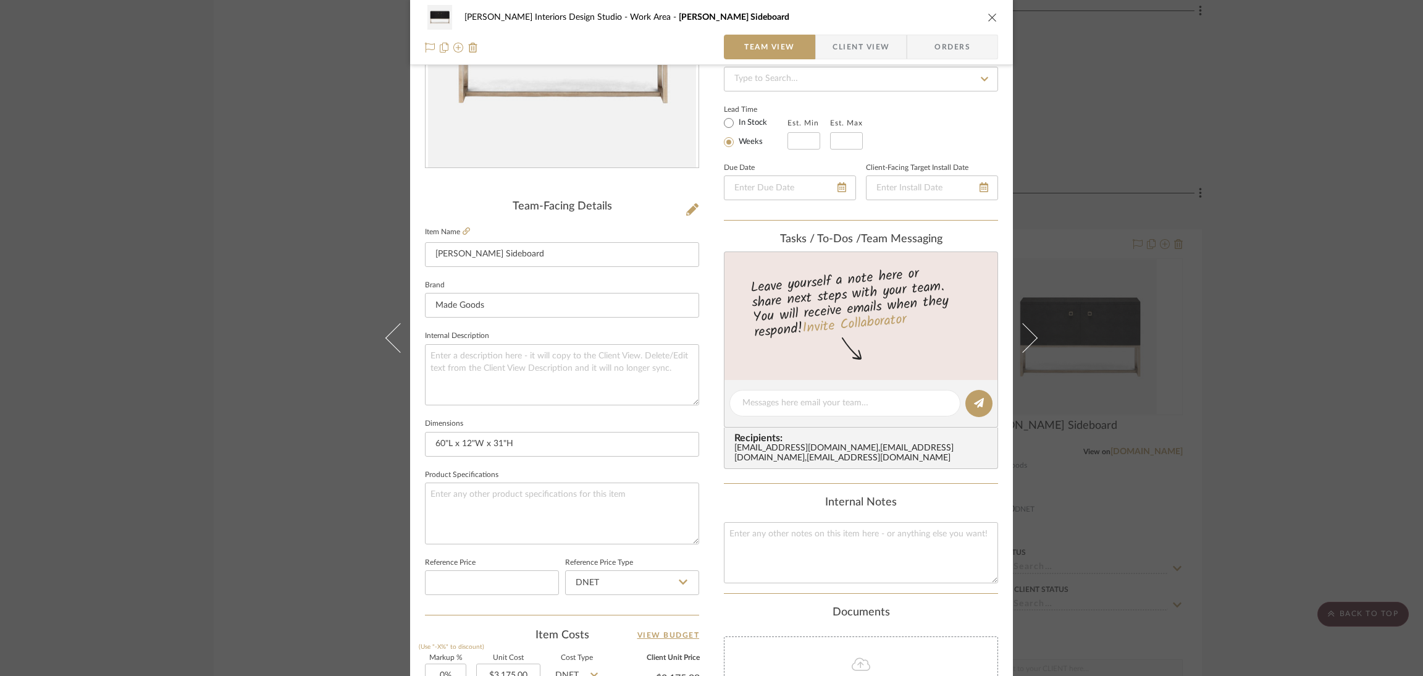
click at [593, 236] on fieldset "Item Name [PERSON_NAME] Sideboard" at bounding box center [562, 245] width 274 height 43
click at [592, 246] on input "[PERSON_NAME] Sideboard" at bounding box center [562, 254] width 274 height 25
click at [546, 482] on textarea at bounding box center [562, 512] width 274 height 61
click at [568, 446] on input "60"L x 12"W x 31"H" at bounding box center [562, 444] width 274 height 25
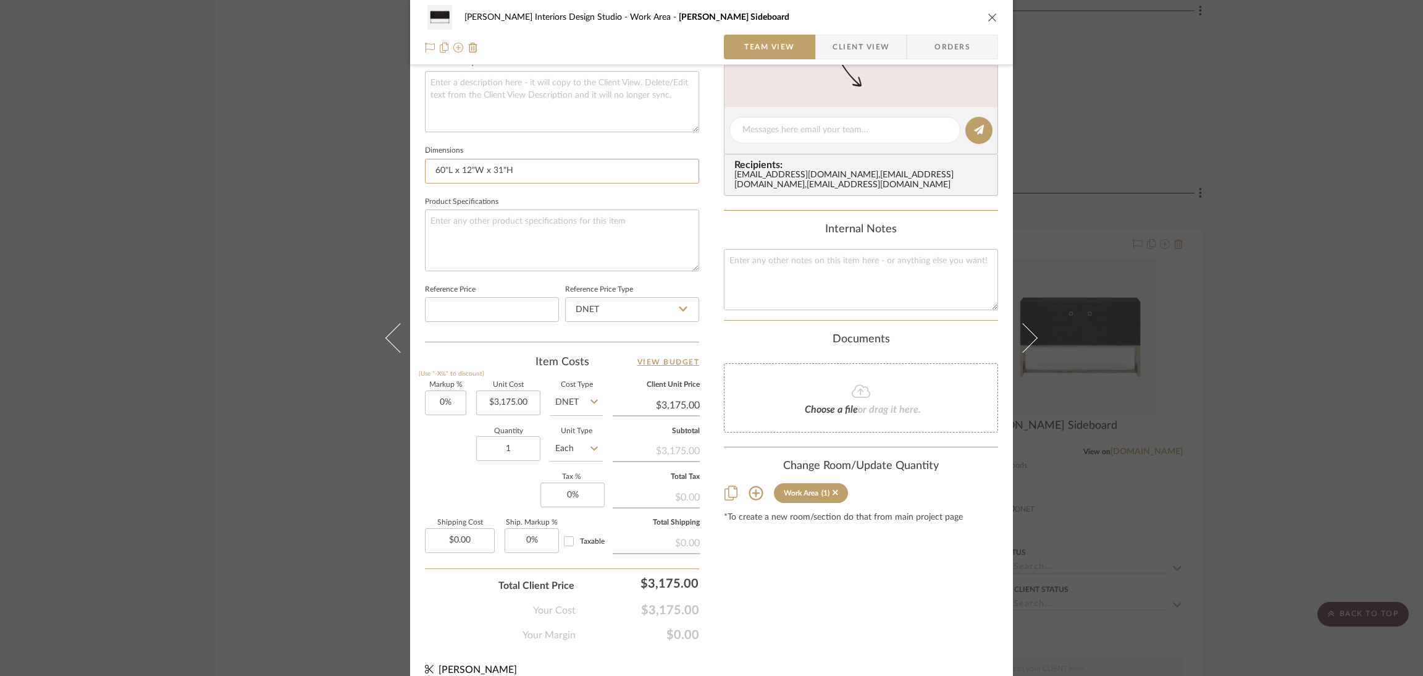
scroll to position [467, 0]
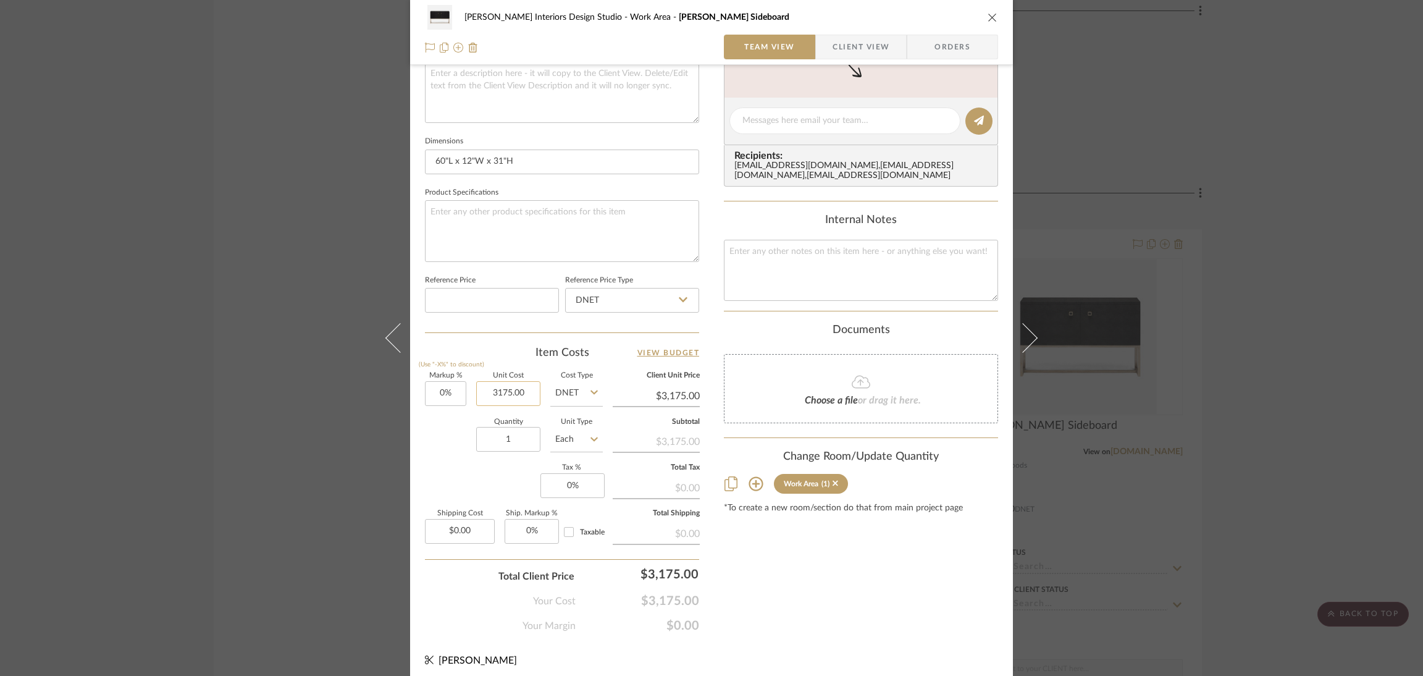
click at [524, 391] on input "3175.00" at bounding box center [508, 393] width 64 height 25
type input "$3,175.00"
click at [987, 14] on icon "close" at bounding box center [992, 17] width 10 height 10
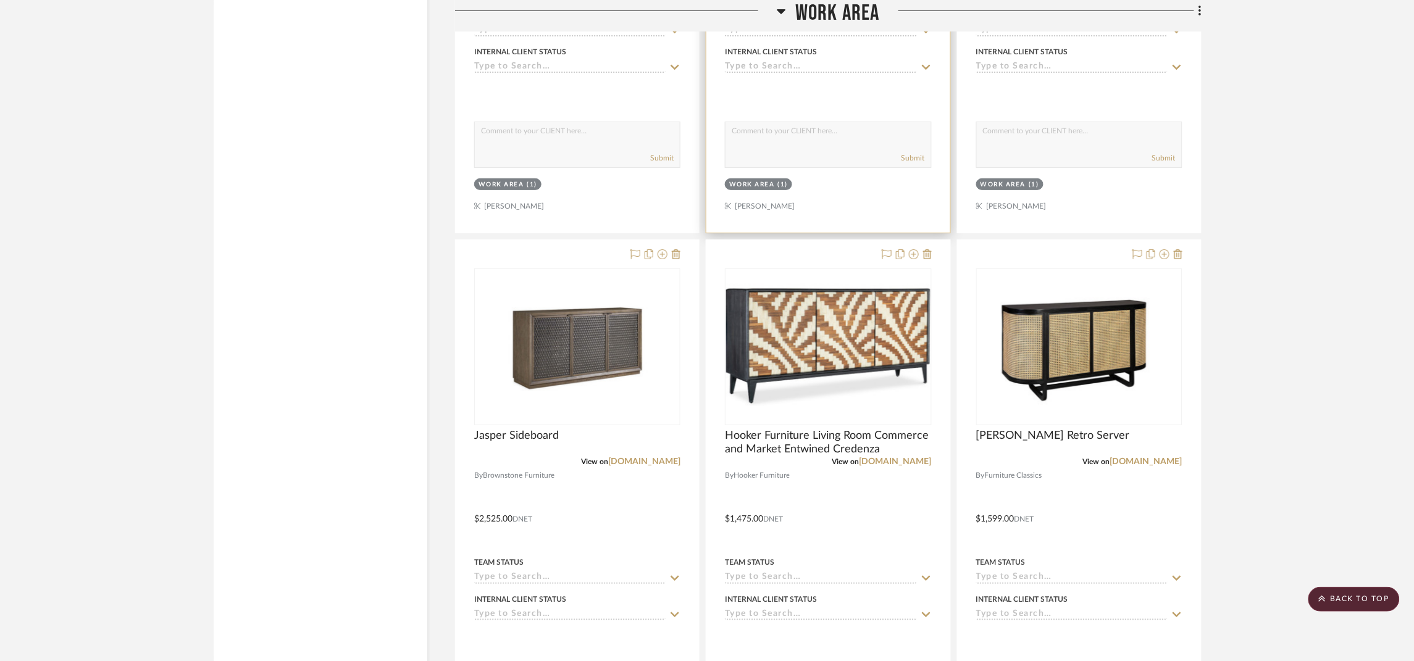
scroll to position [5372, 0]
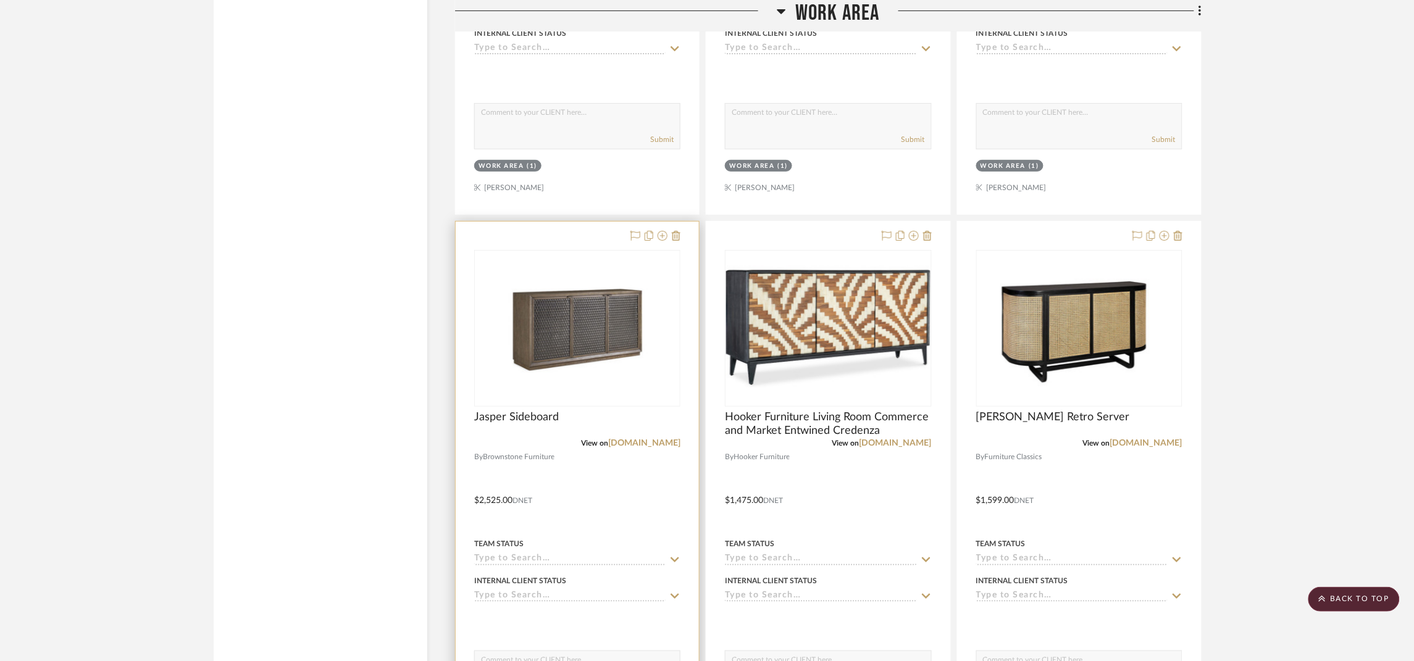
click at [637, 393] on div "0" at bounding box center [577, 329] width 205 height 156
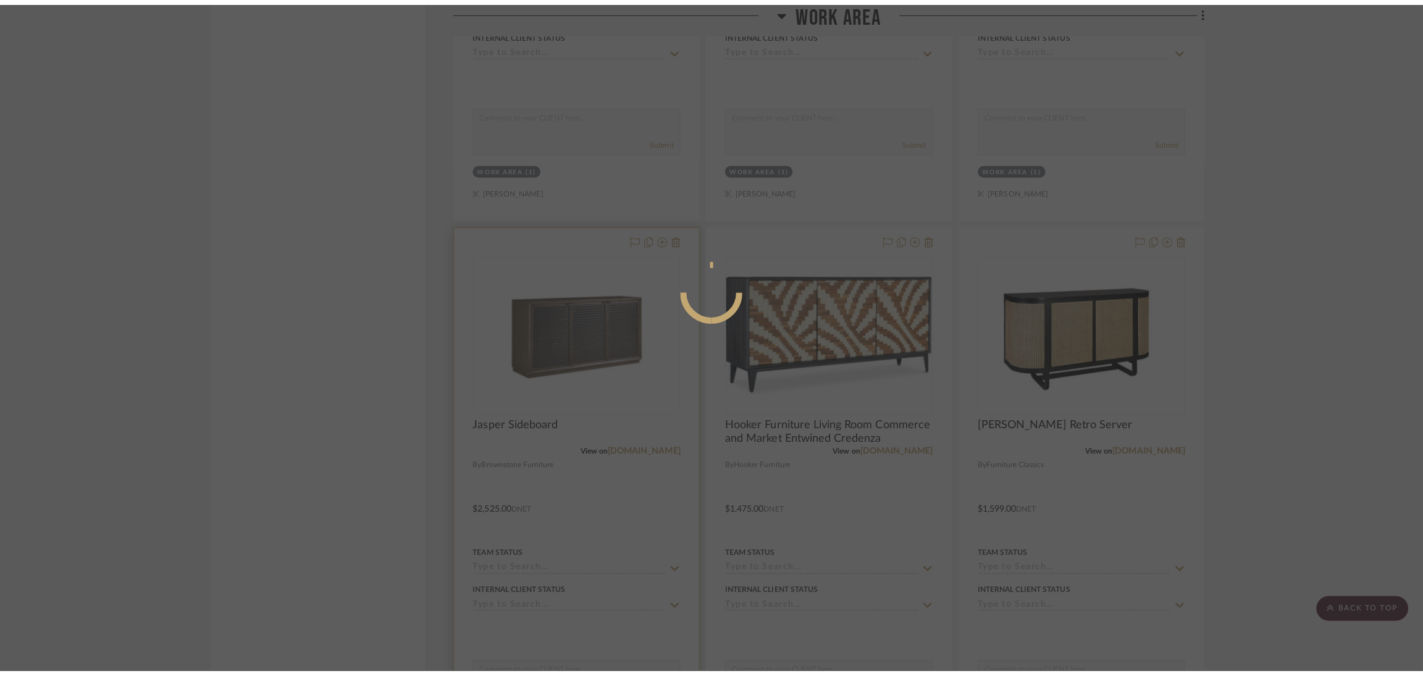
scroll to position [0, 0]
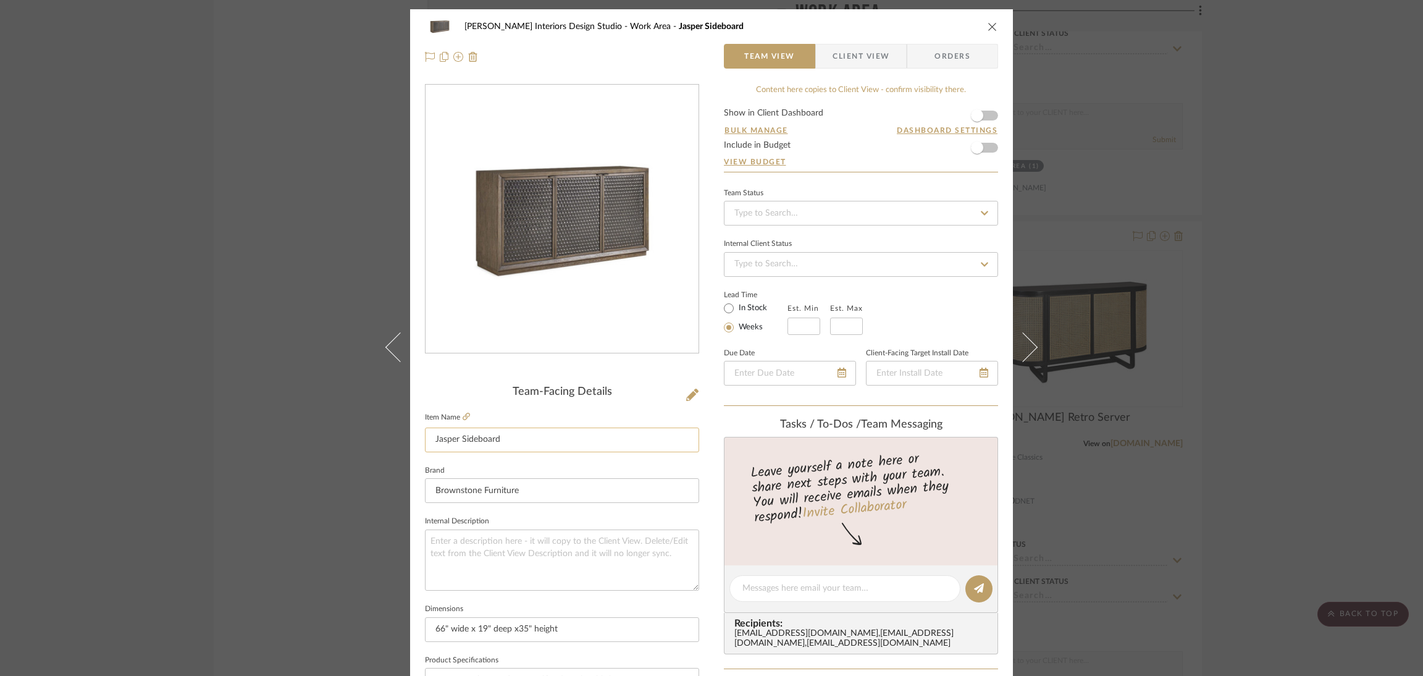
click at [583, 430] on input "Jasper Sideboard" at bounding box center [562, 439] width 274 height 25
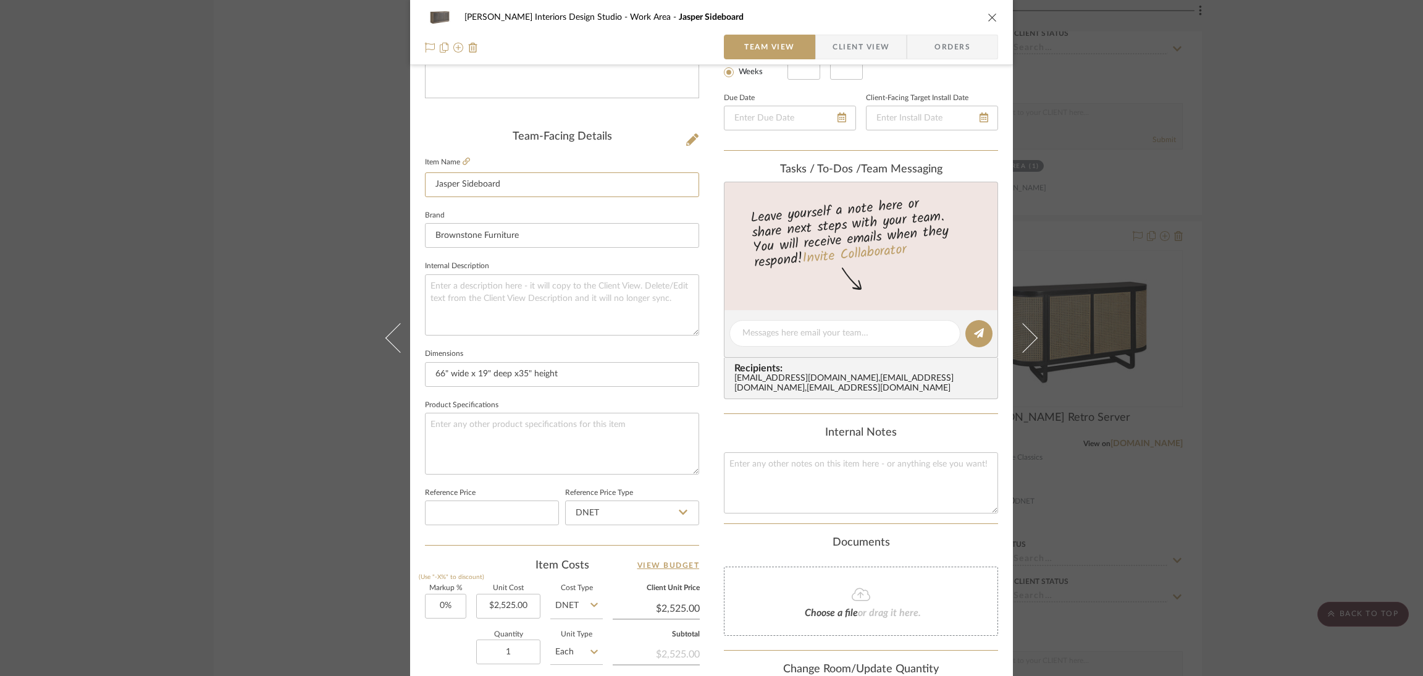
scroll to position [277, 0]
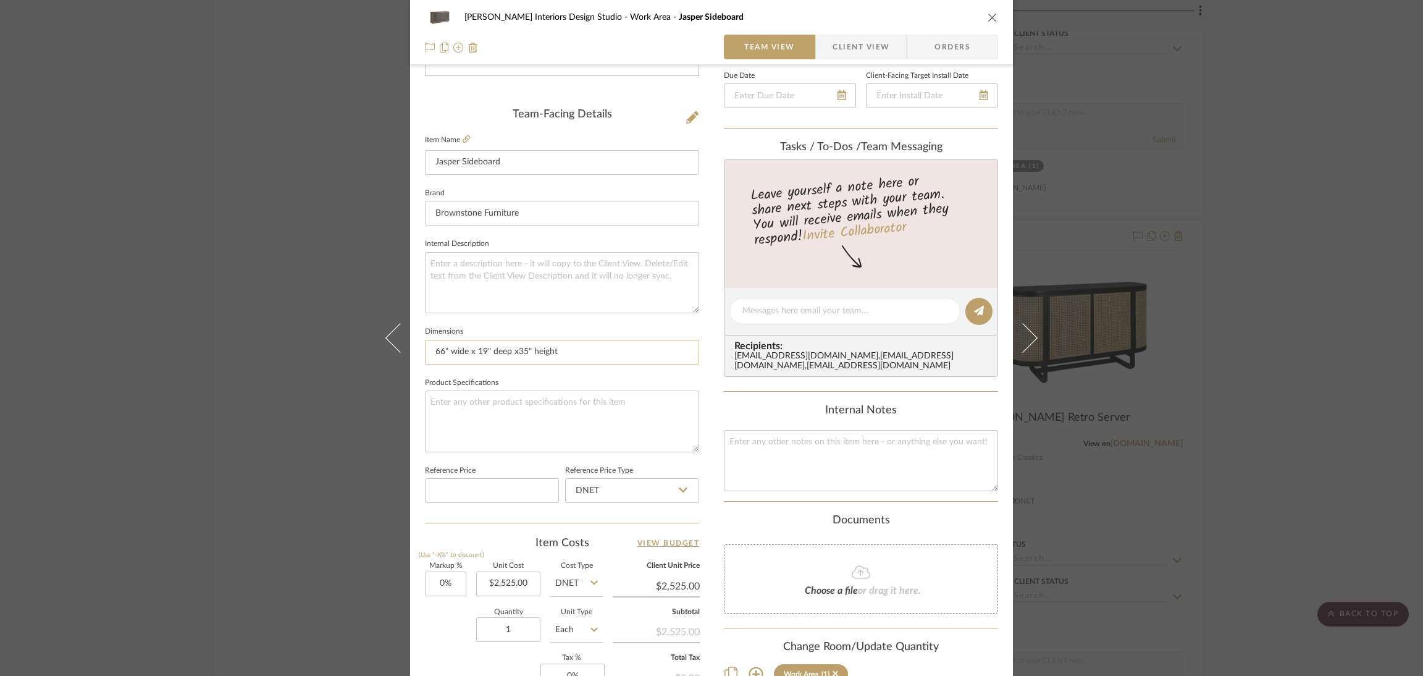
click at [642, 346] on input "66" wide x 19" deep x35" height" at bounding box center [562, 352] width 274 height 25
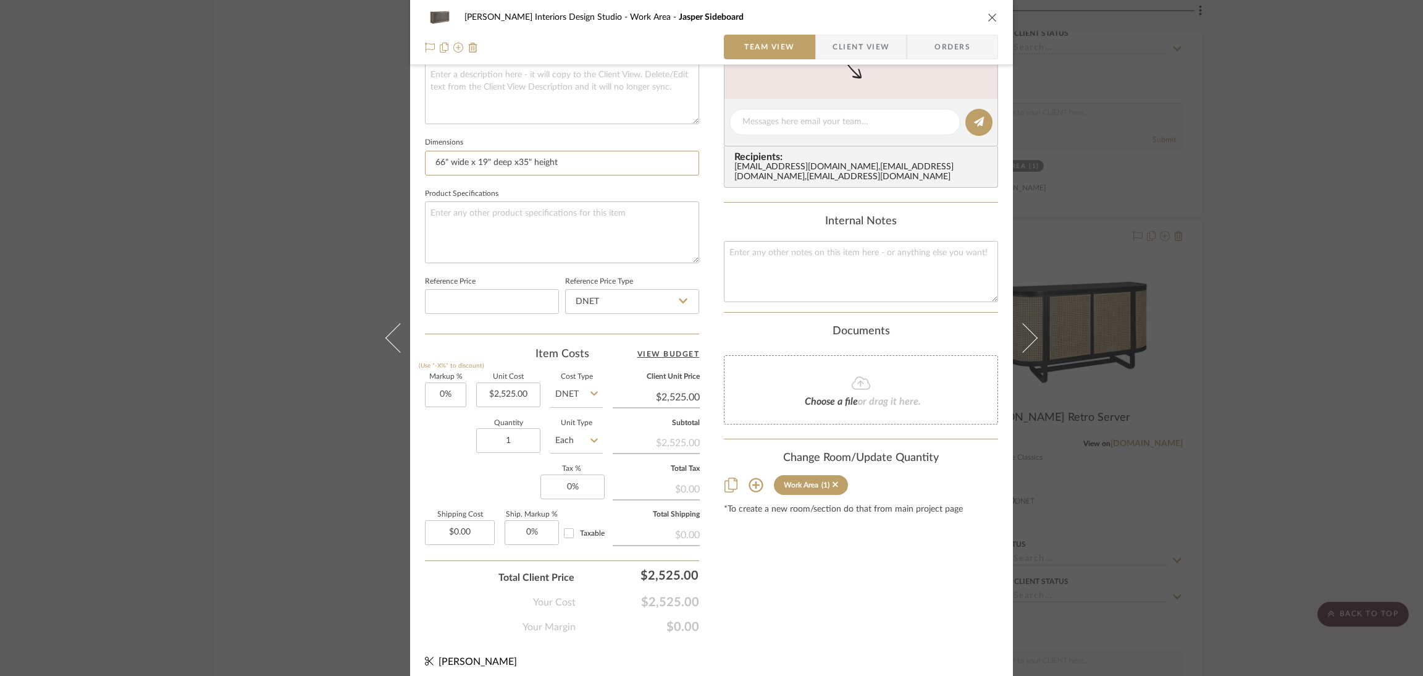
scroll to position [467, 0]
click at [536, 390] on div "Markup % (Use "-X%" to discount) 0% Unit Cost $2,525.00 Cost Type DNET Client U…" at bounding box center [562, 462] width 274 height 180
click at [525, 389] on input "2525.00" at bounding box center [508, 393] width 64 height 25
type input "$2,525.00"
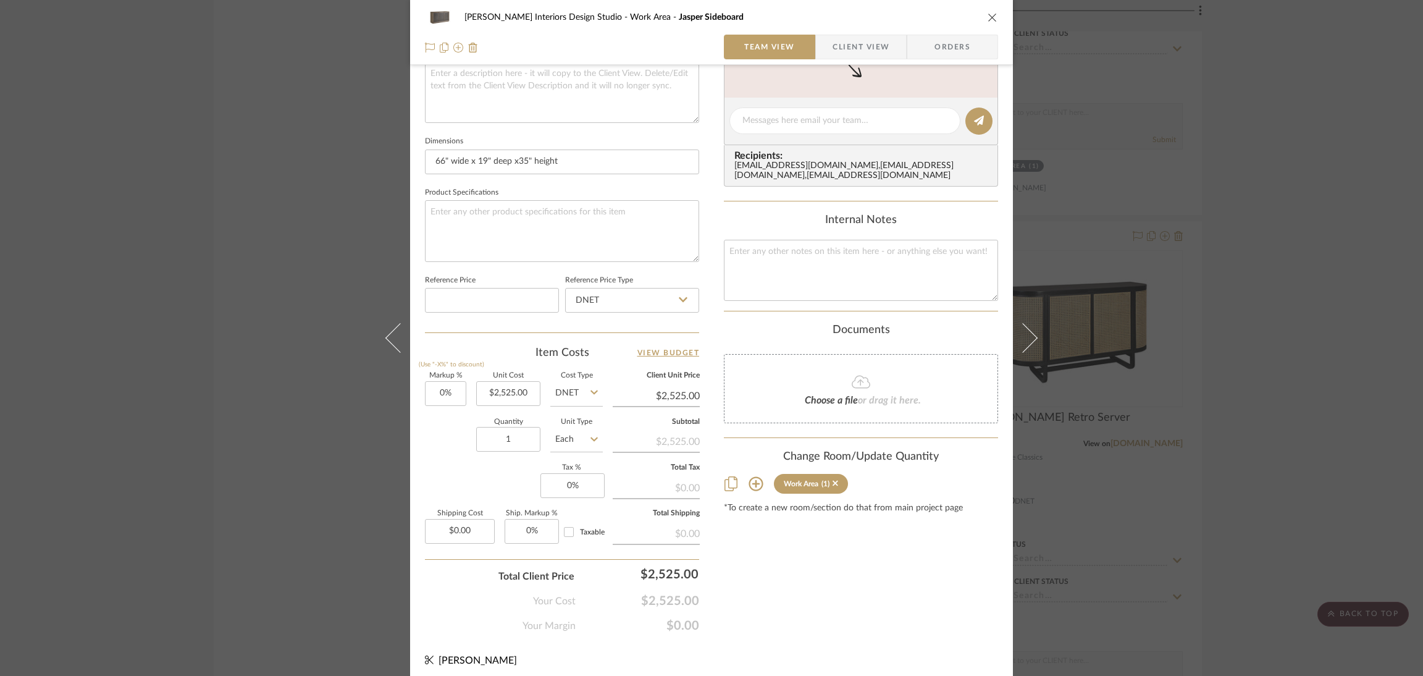
click at [987, 15] on icon "close" at bounding box center [992, 17] width 10 height 10
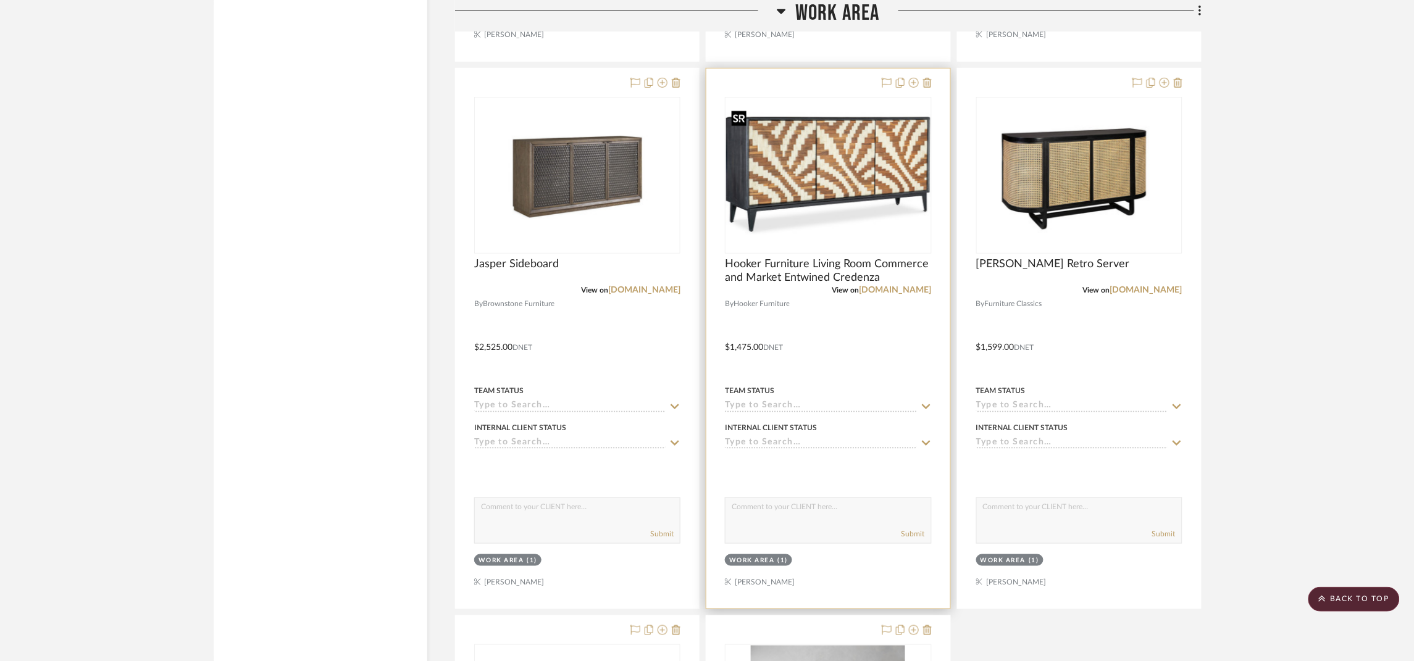
scroll to position [5557, 0]
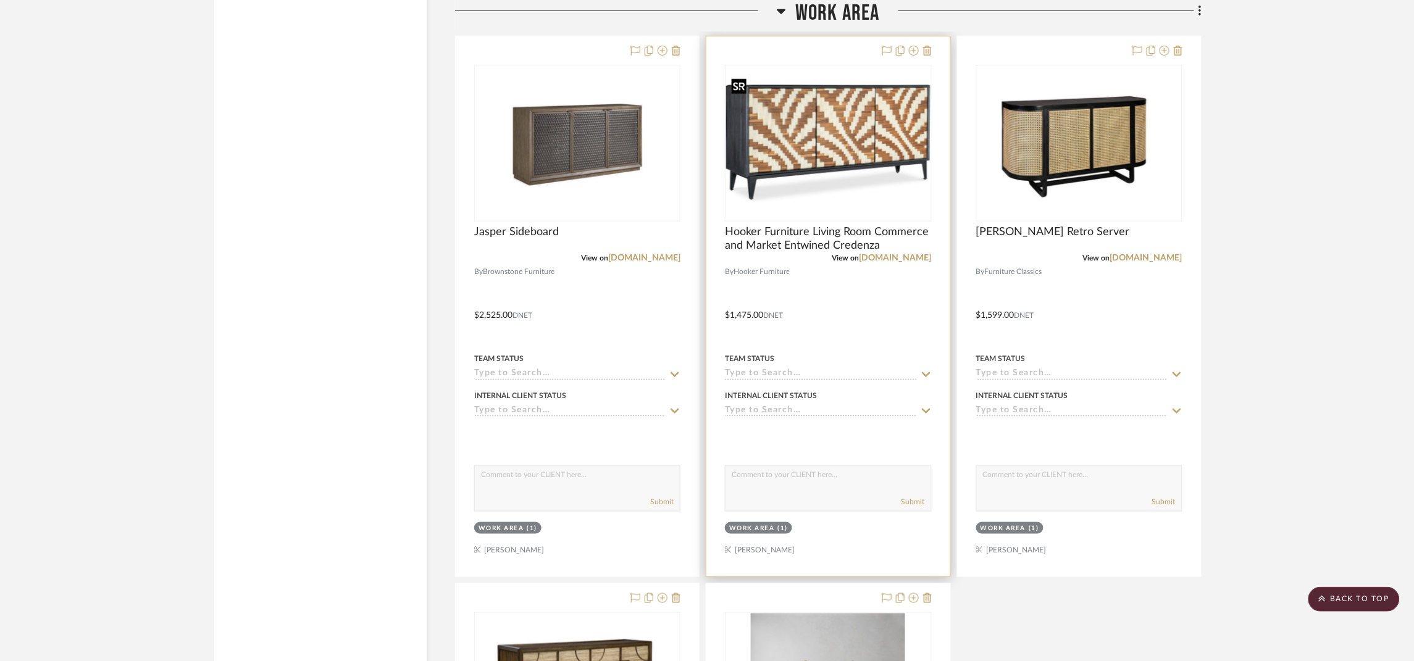
click at [831, 167] on img "0" at bounding box center [828, 143] width 204 height 153
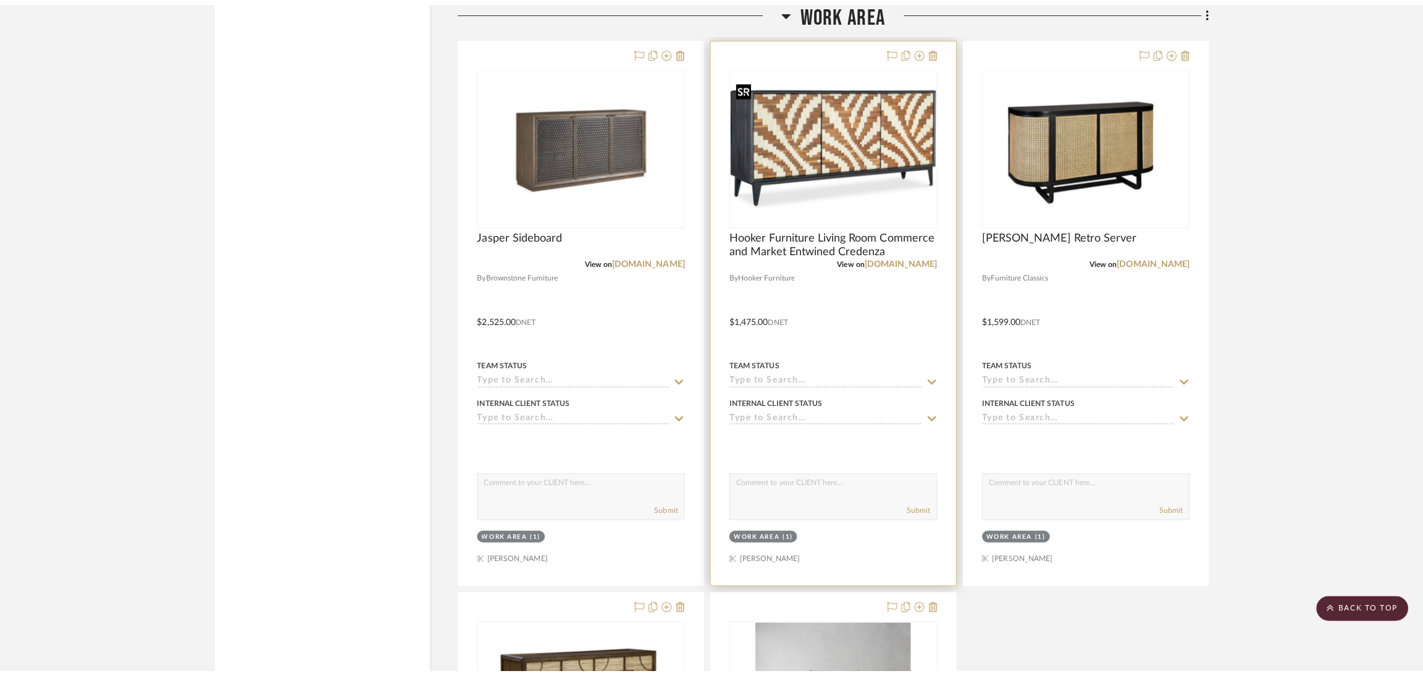
scroll to position [0, 0]
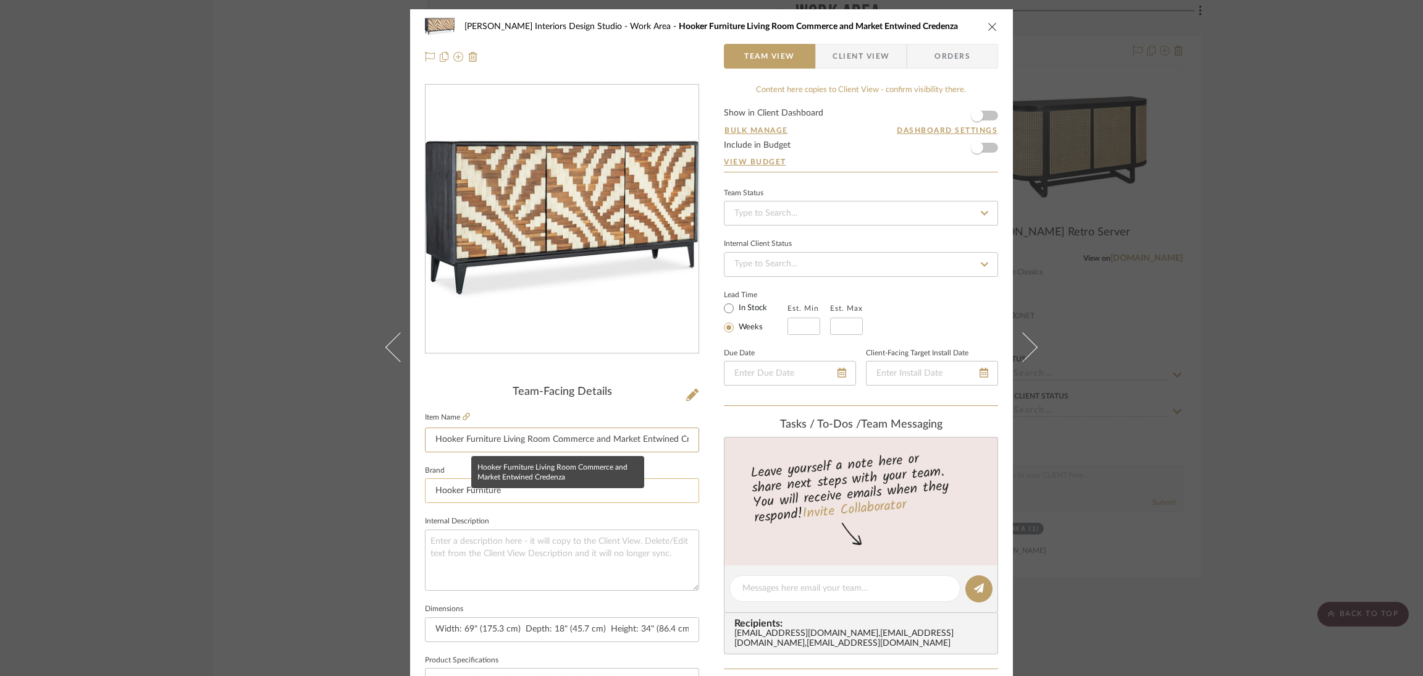
drag, startPoint x: 521, startPoint y: 457, endPoint x: 521, endPoint y: 481, distance: 24.1
click at [521, 463] on div "Team-Facing Details Item Name Hooker Furniture Living Room Commerce and Market …" at bounding box center [562, 592] width 274 height 414
click at [567, 427] on input "Hooker Furniture Living Room Commerce and Market Entwined Credenza" at bounding box center [562, 439] width 274 height 25
click at [599, 442] on input "Hooker Furniture Living Room Commerce and Market Entwined Credenza" at bounding box center [562, 439] width 274 height 25
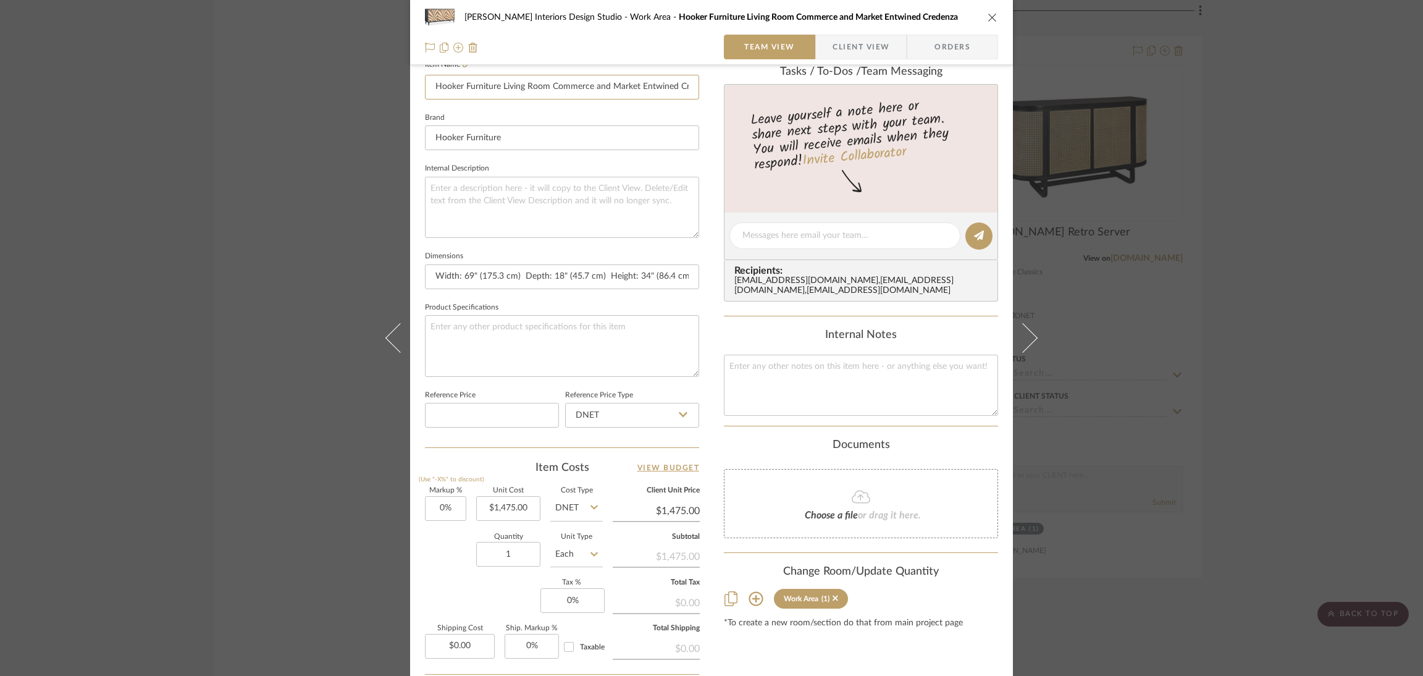
scroll to position [370, 0]
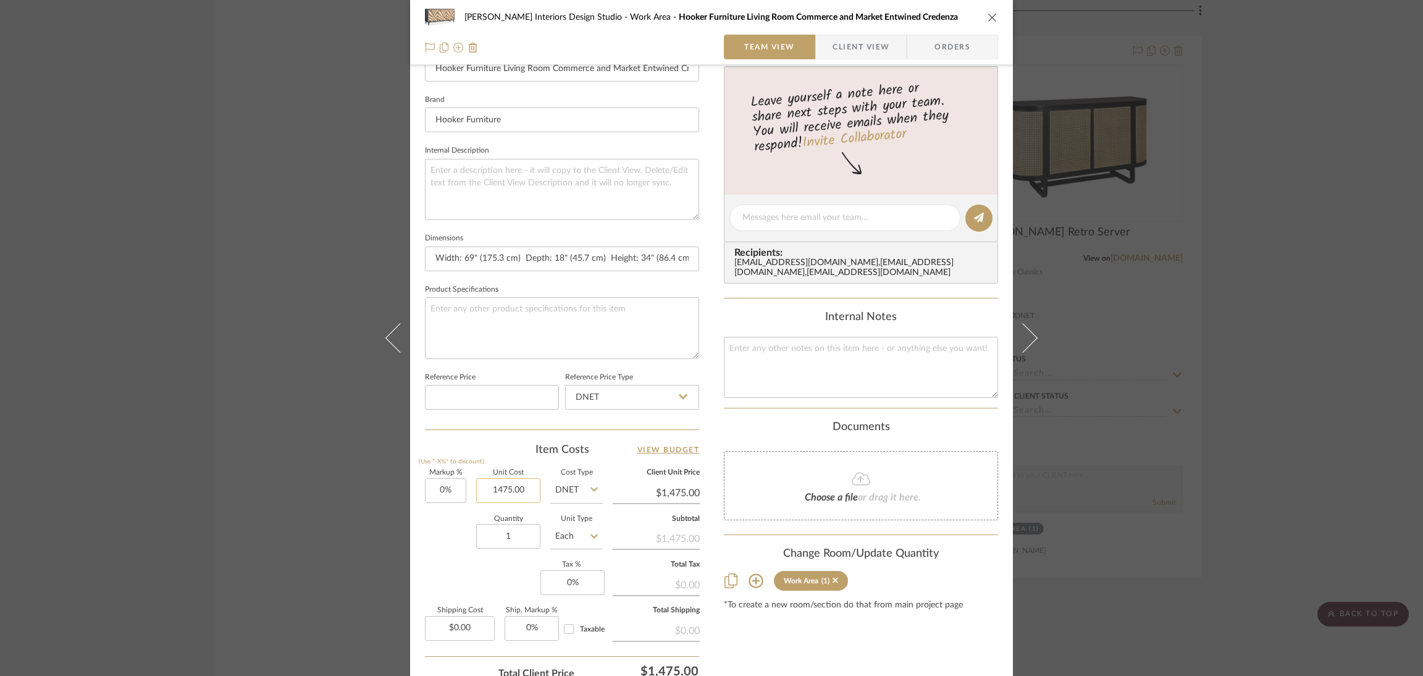
click at [529, 489] on input "1475.00" at bounding box center [508, 490] width 64 height 25
type input "$1,475.00"
click at [647, 249] on input "Width: 69" (175.3 cm) Depth: 18" (45.7 cm) Height: 34" (86.4 cm)" at bounding box center [562, 258] width 274 height 25
click at [979, 19] on div "[PERSON_NAME] Interiors Design Studio Work Area Hooker Furniture Living Room Co…" at bounding box center [711, 17] width 573 height 25
click at [987, 18] on icon "close" at bounding box center [992, 17] width 10 height 10
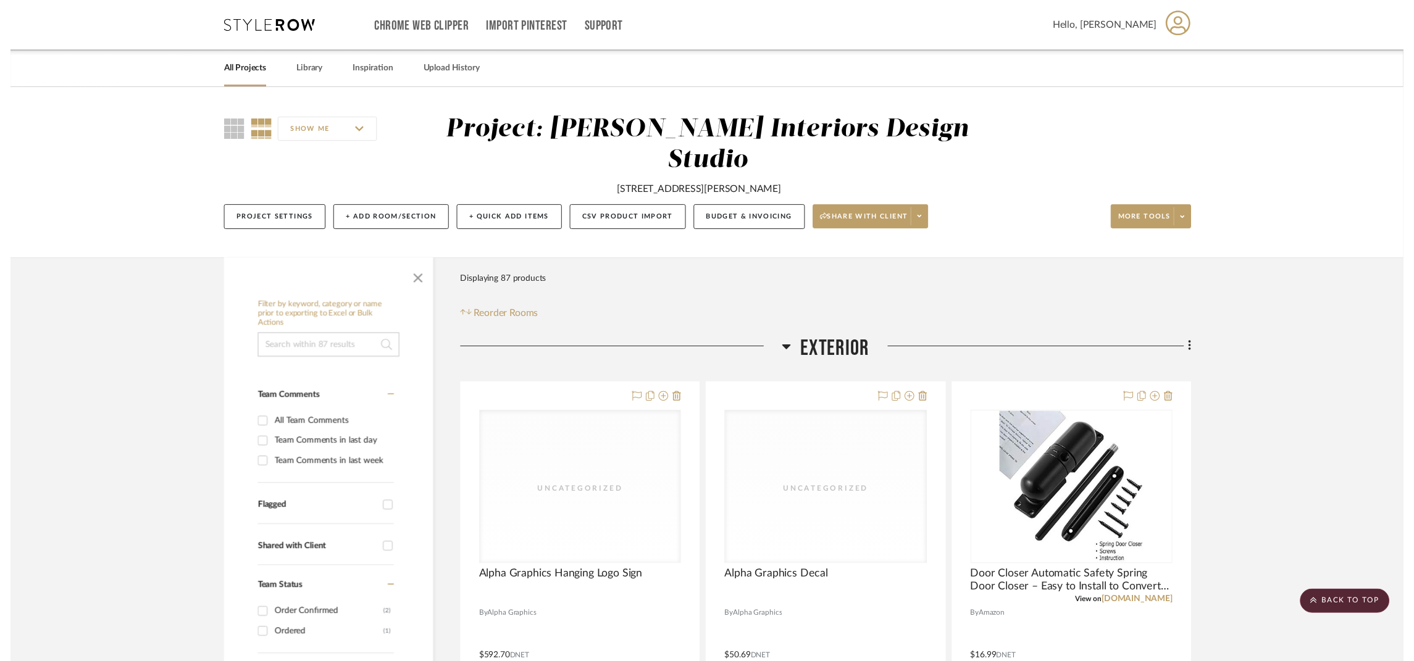
scroll to position [5557, 0]
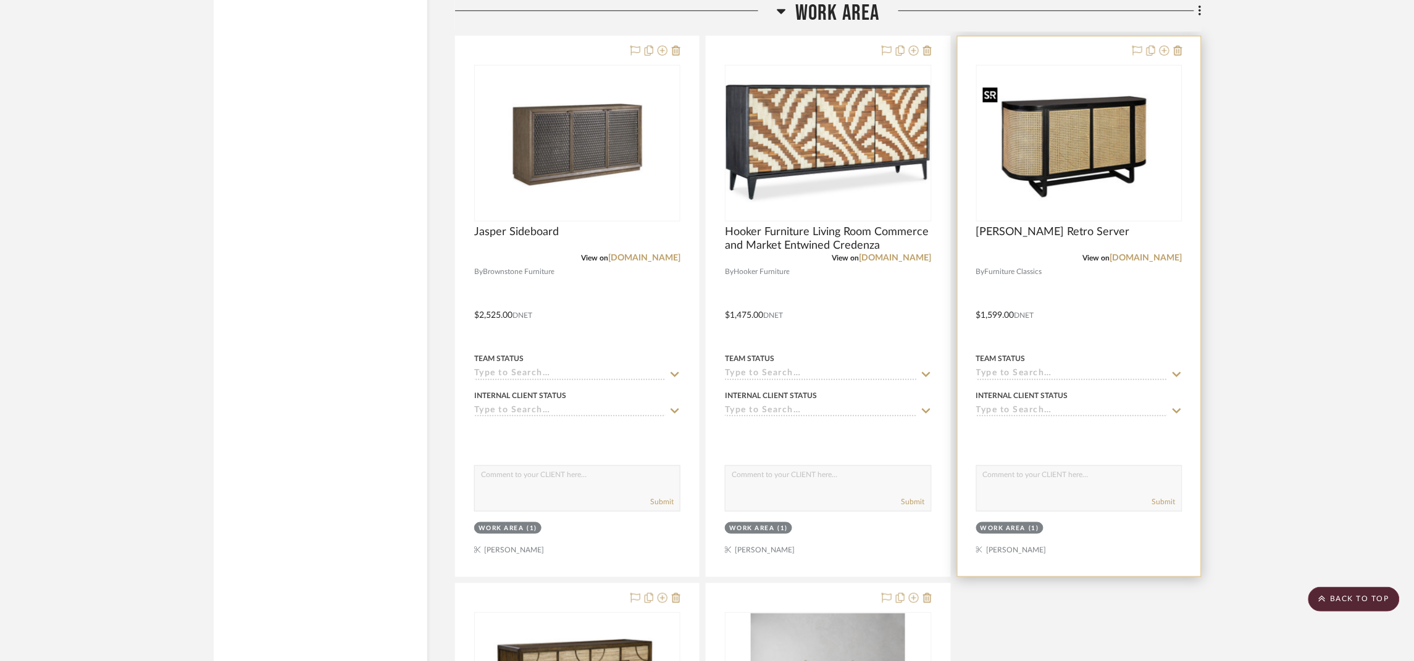
click at [1153, 164] on img "0" at bounding box center [1079, 143] width 204 height 136
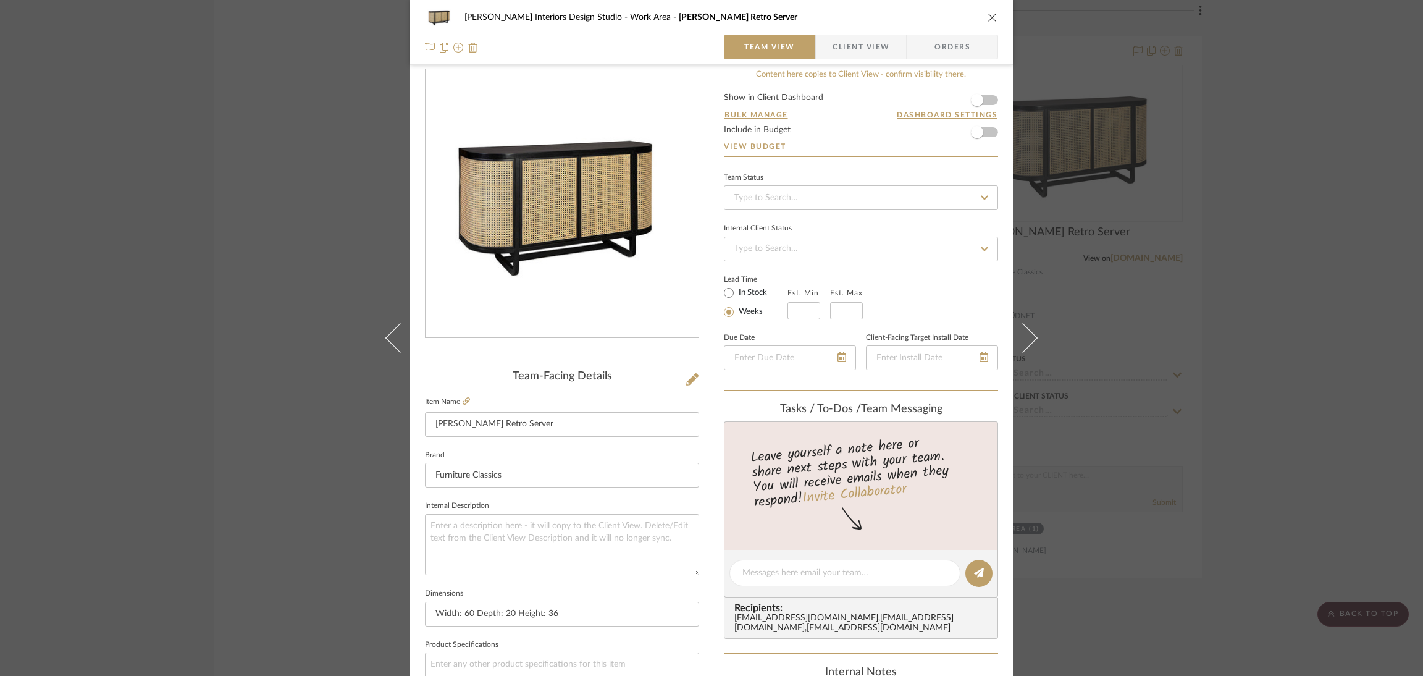
scroll to position [0, 0]
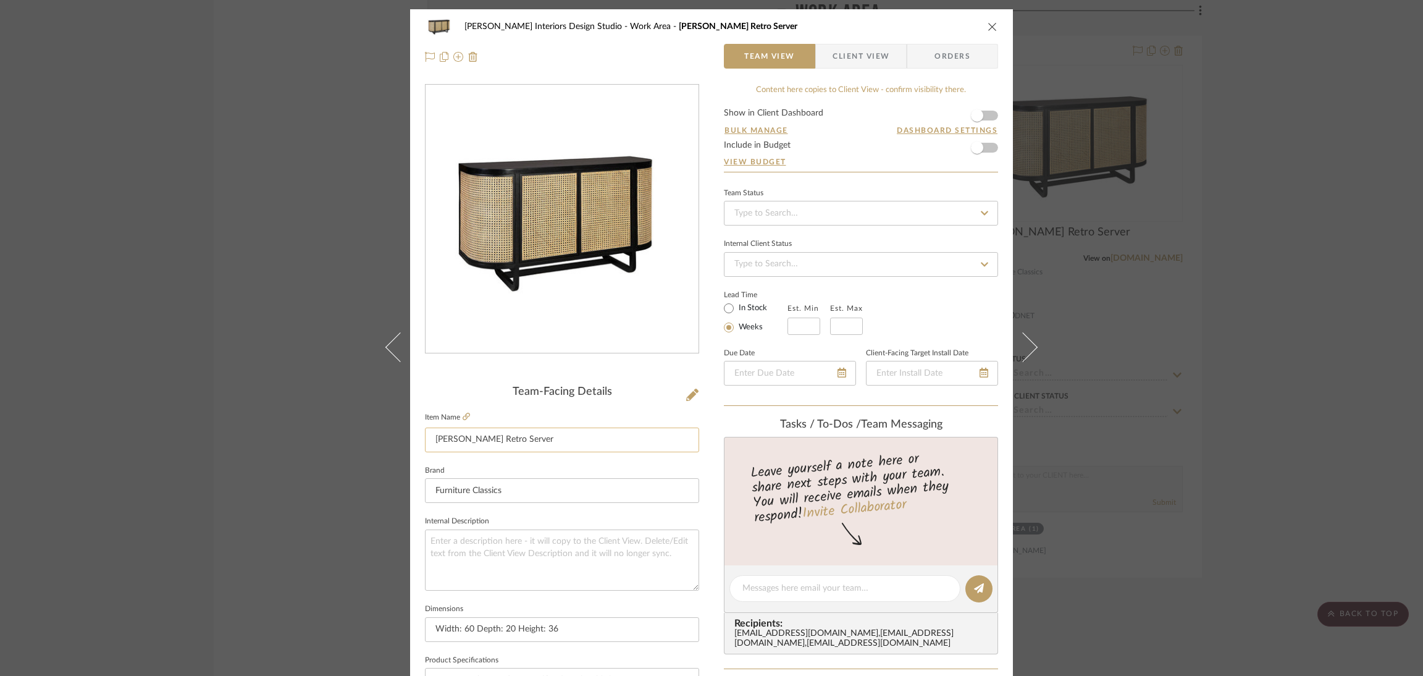
click at [566, 446] on input "[PERSON_NAME] Retro Server" at bounding box center [562, 439] width 274 height 25
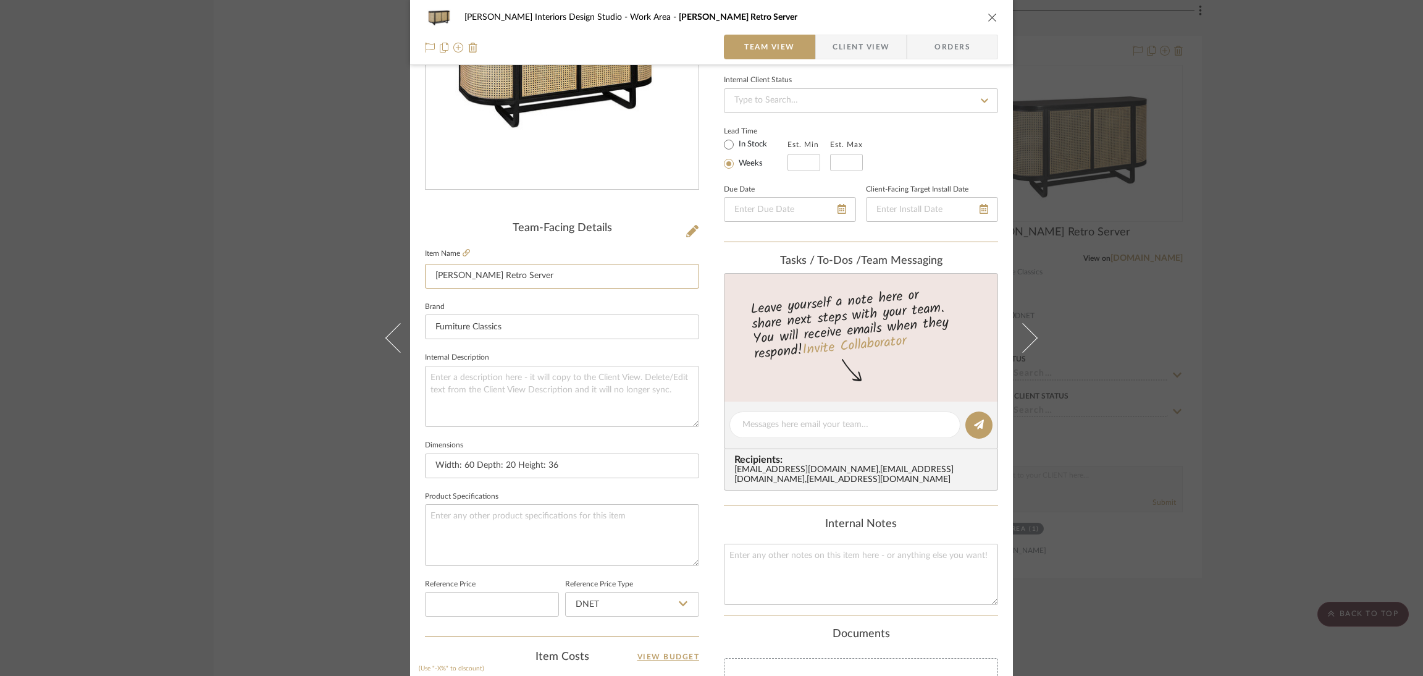
scroll to position [185, 0]
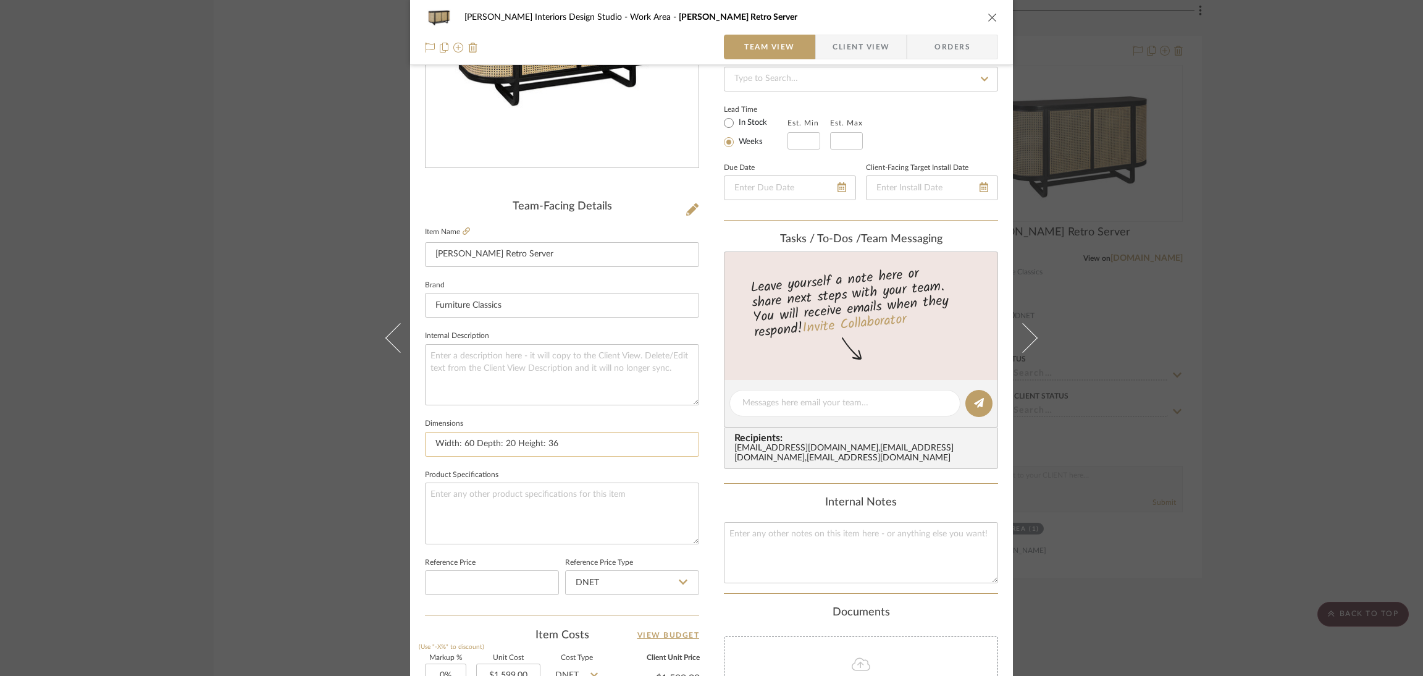
click at [610, 443] on input "Width: 60 Depth: 20 Height: 36" at bounding box center [562, 444] width 274 height 25
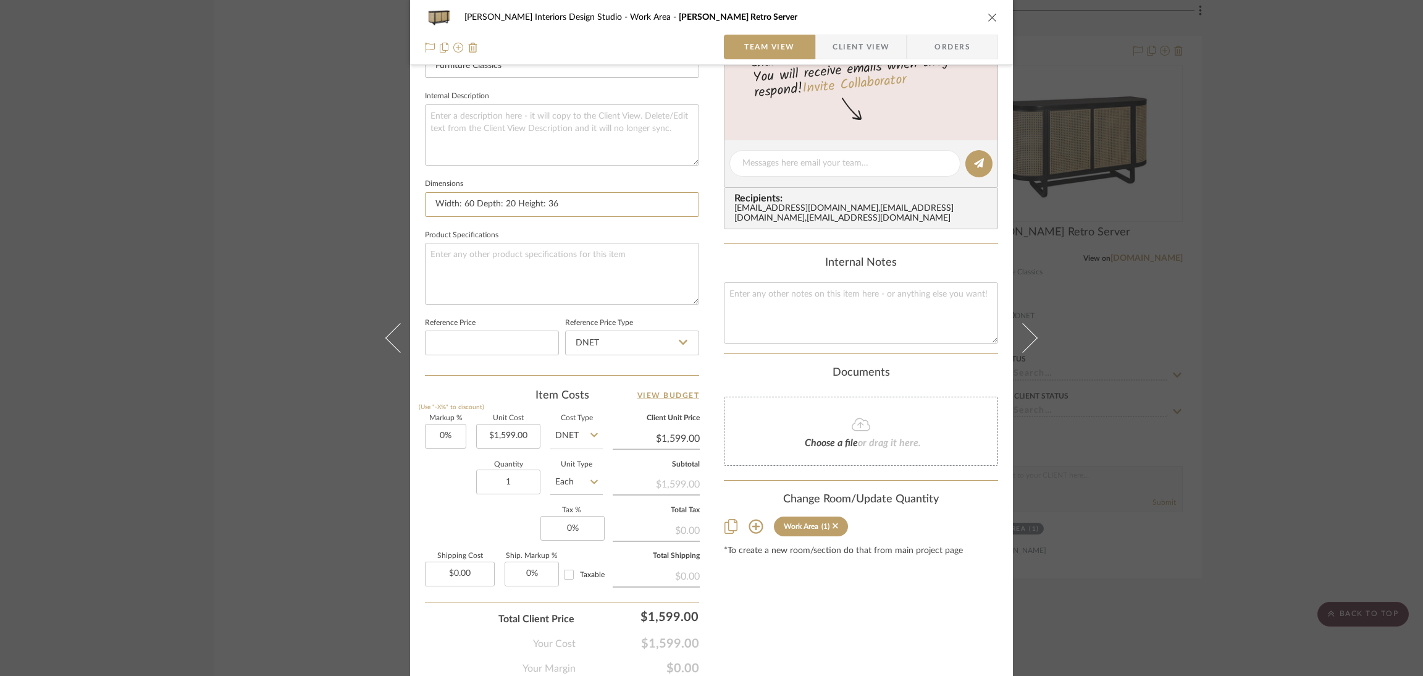
scroll to position [467, 0]
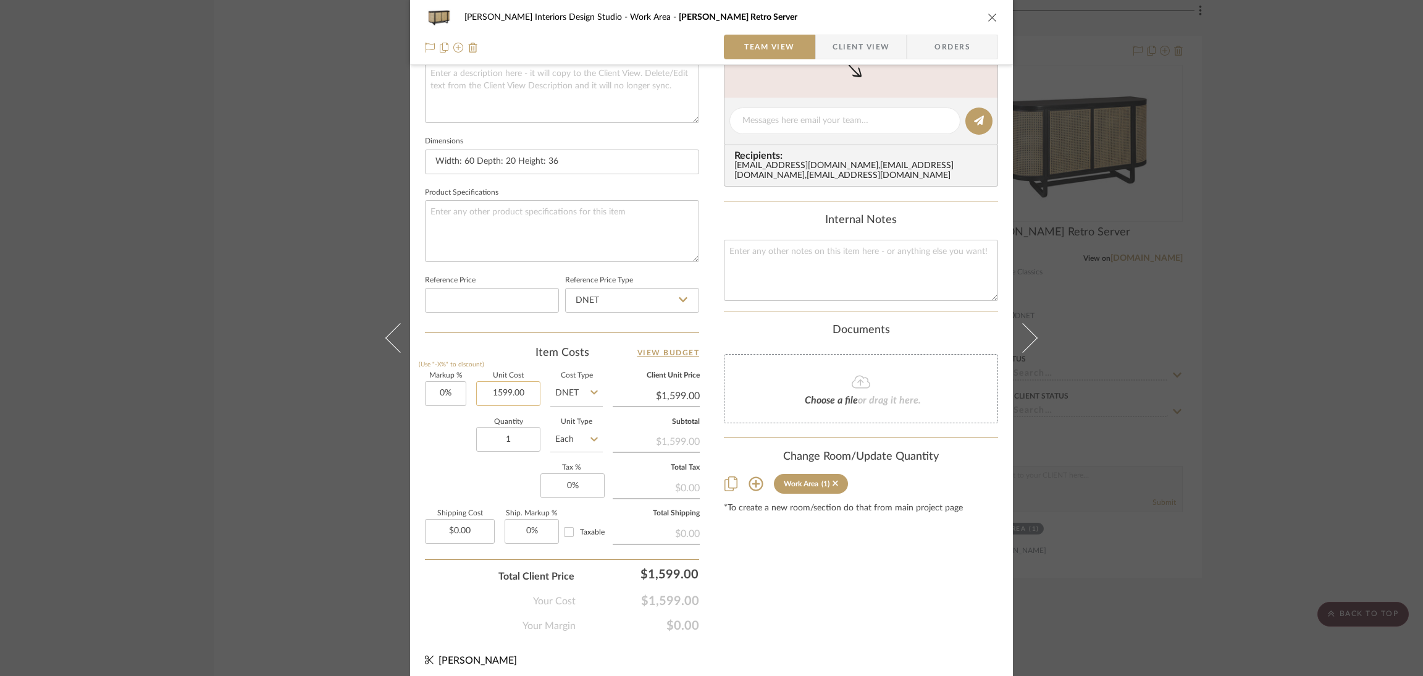
click at [535, 381] on input "1599.00" at bounding box center [508, 393] width 64 height 25
type input "$1,599.00"
click at [989, 13] on icon "close" at bounding box center [992, 17] width 10 height 10
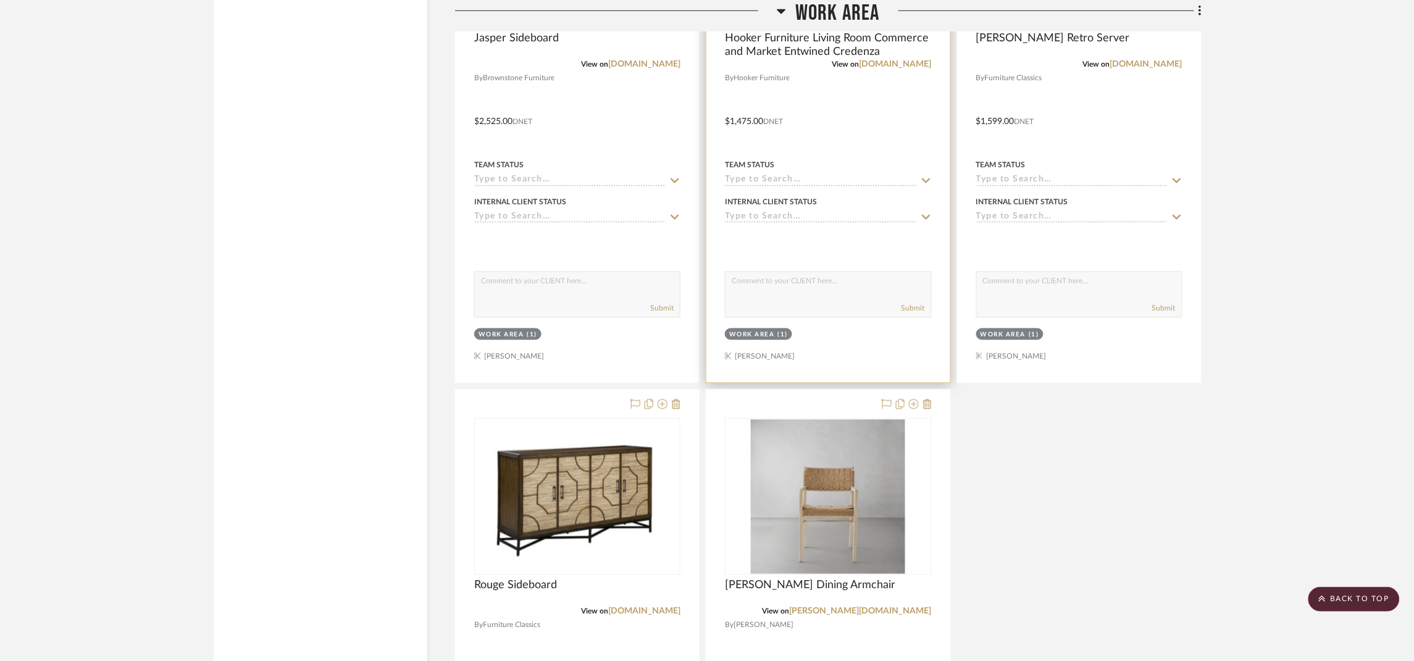
scroll to position [5835, 0]
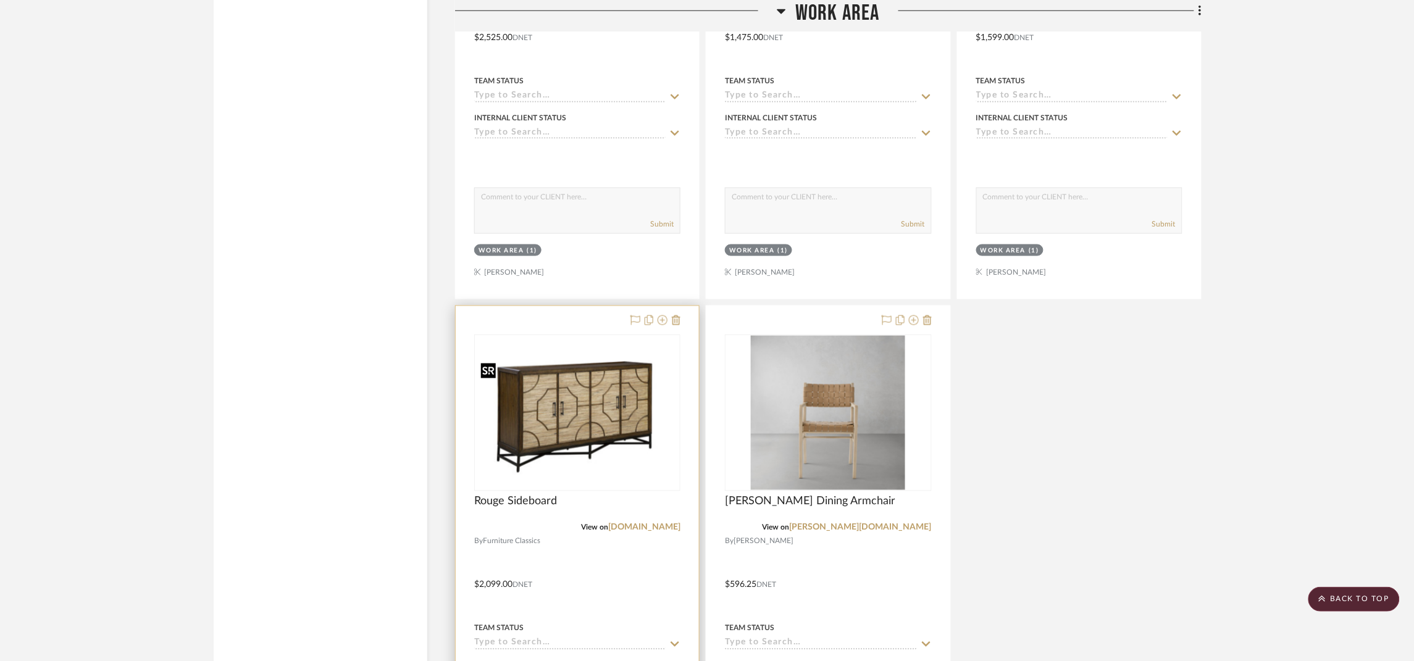
click at [582, 428] on img "0" at bounding box center [577, 413] width 204 height 124
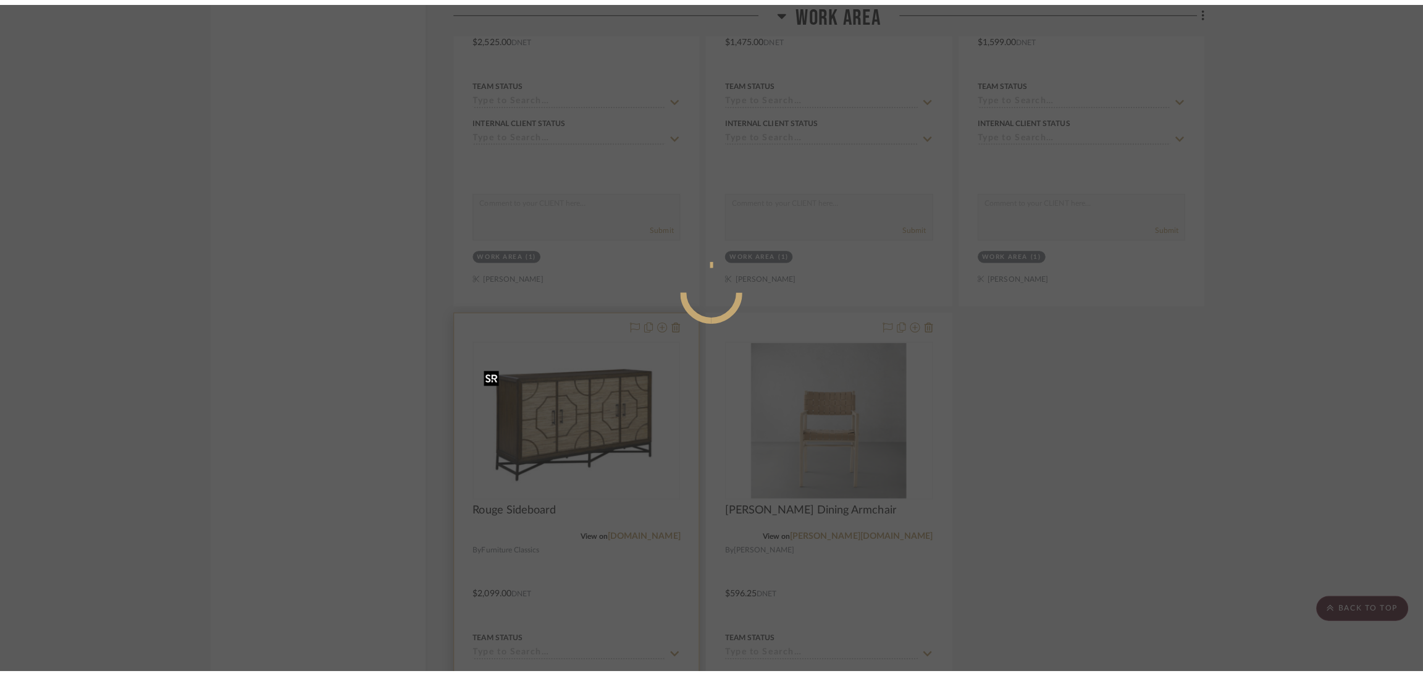
scroll to position [0, 0]
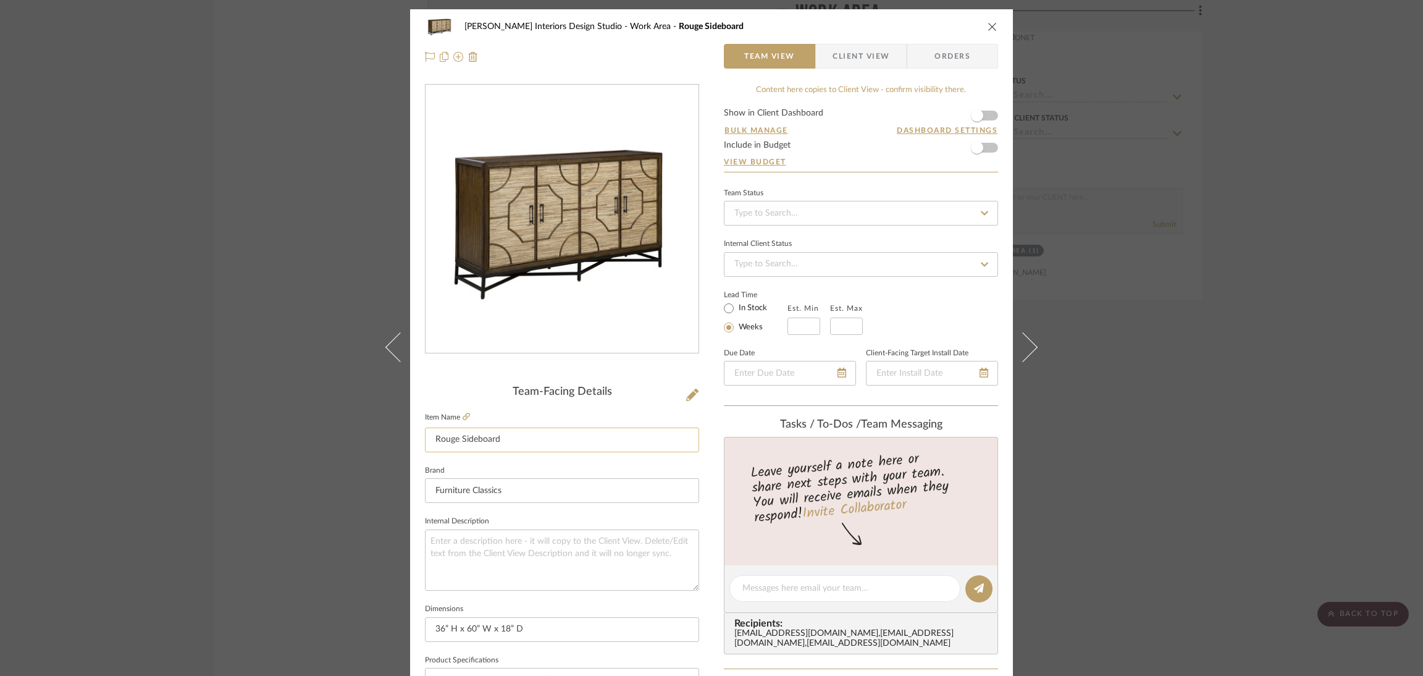
click at [521, 445] on input "Rouge Sideboard" at bounding box center [562, 439] width 274 height 25
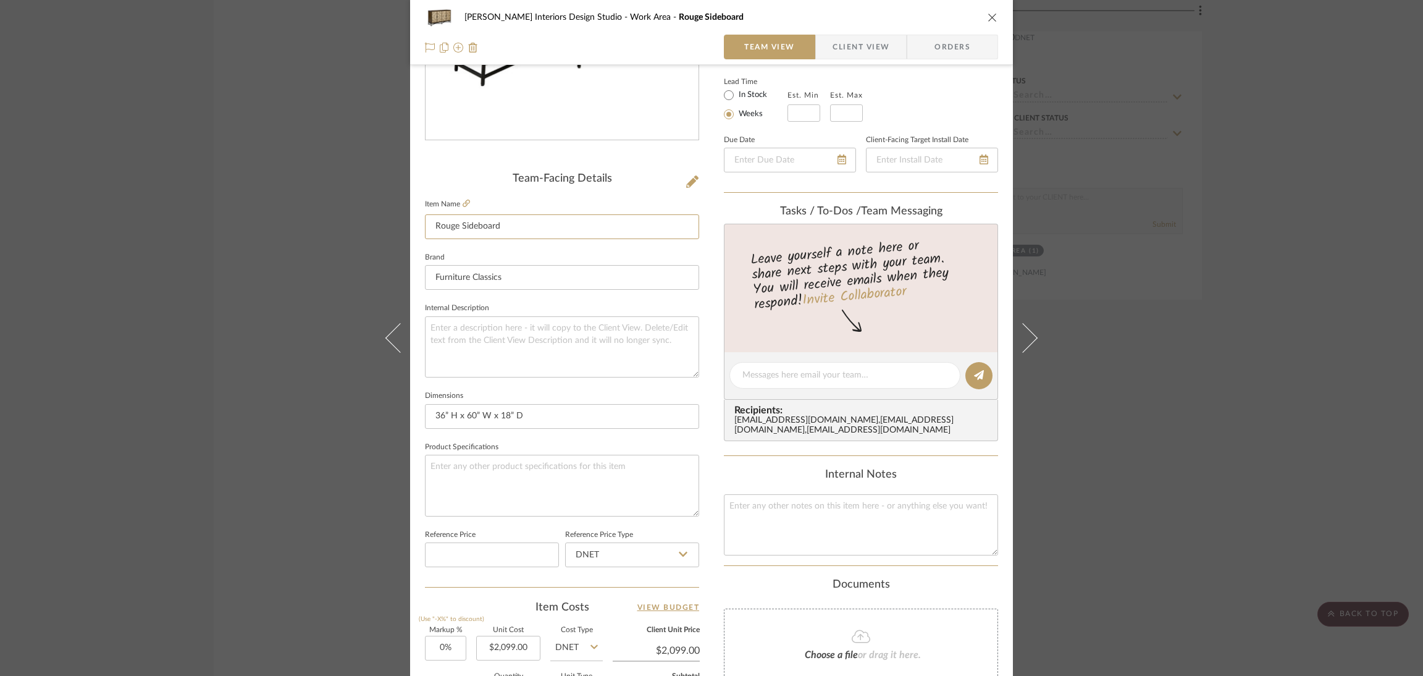
scroll to position [277, 0]
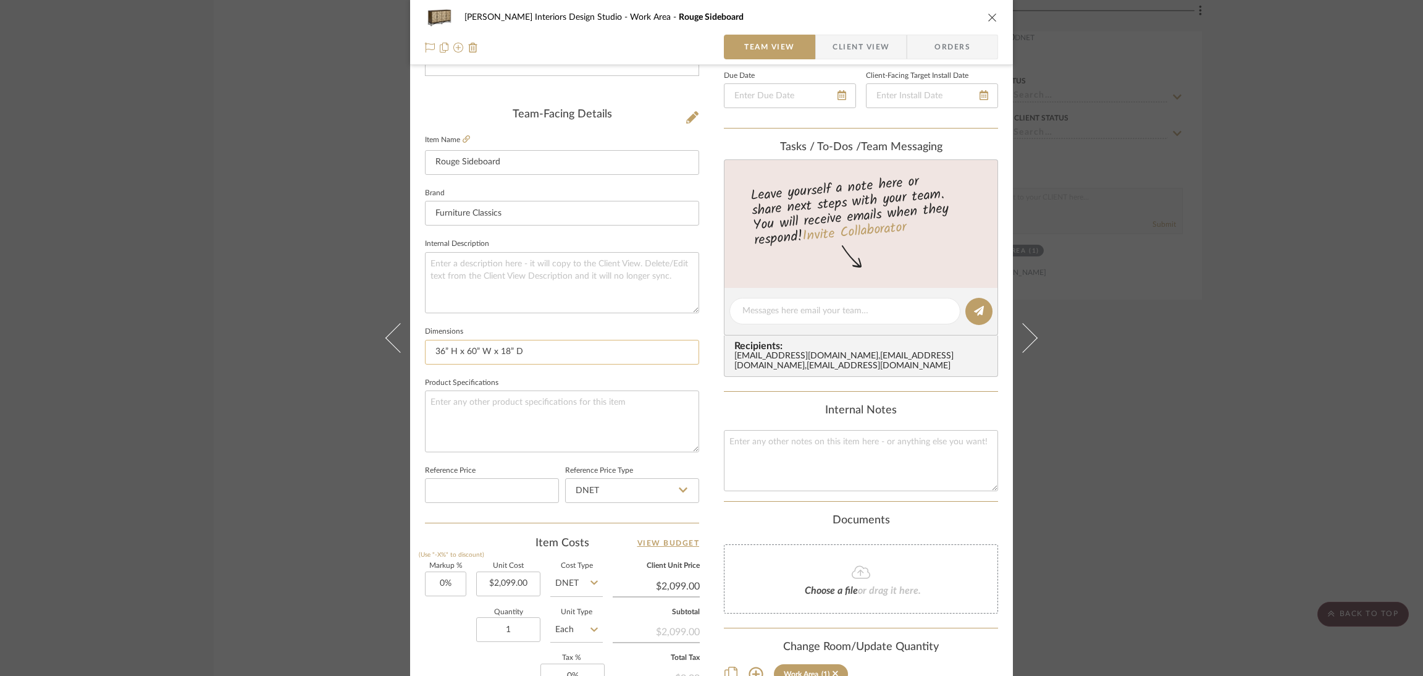
click at [560, 340] on input "36” H x 60” W x 18” D" at bounding box center [562, 352] width 274 height 25
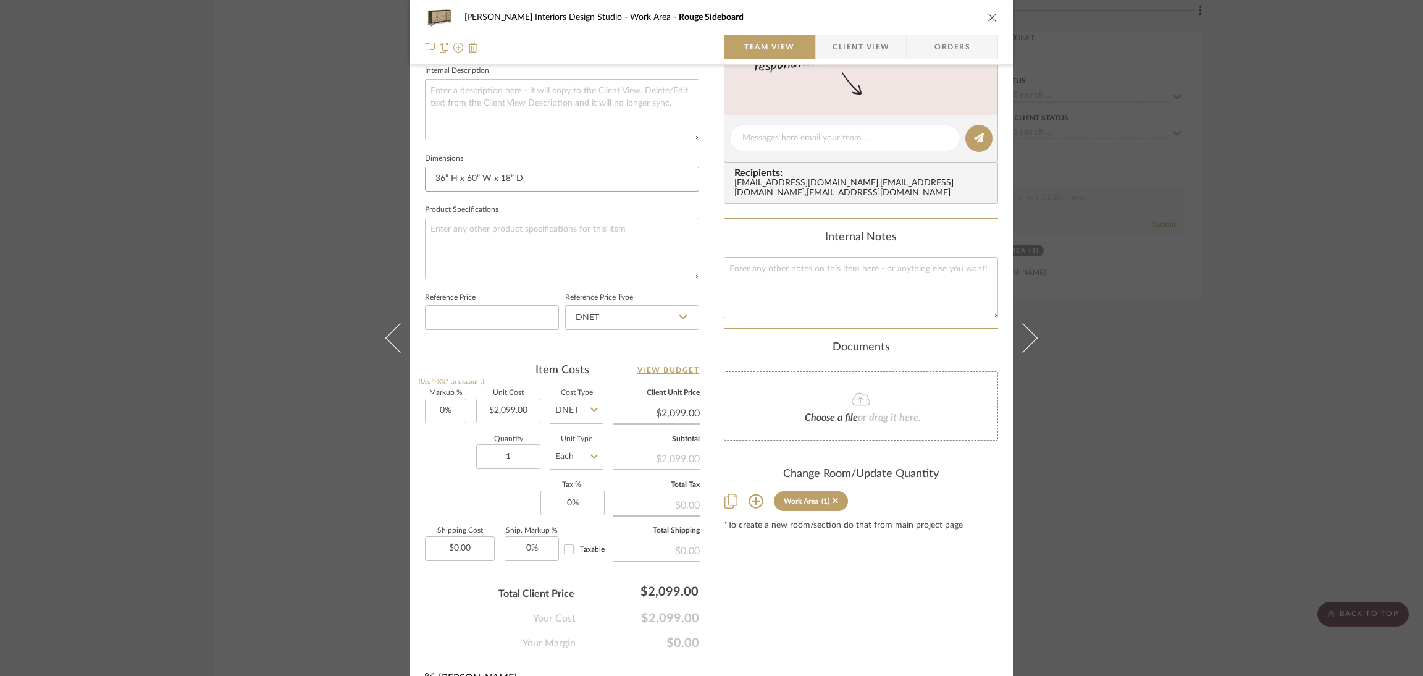
scroll to position [463, 0]
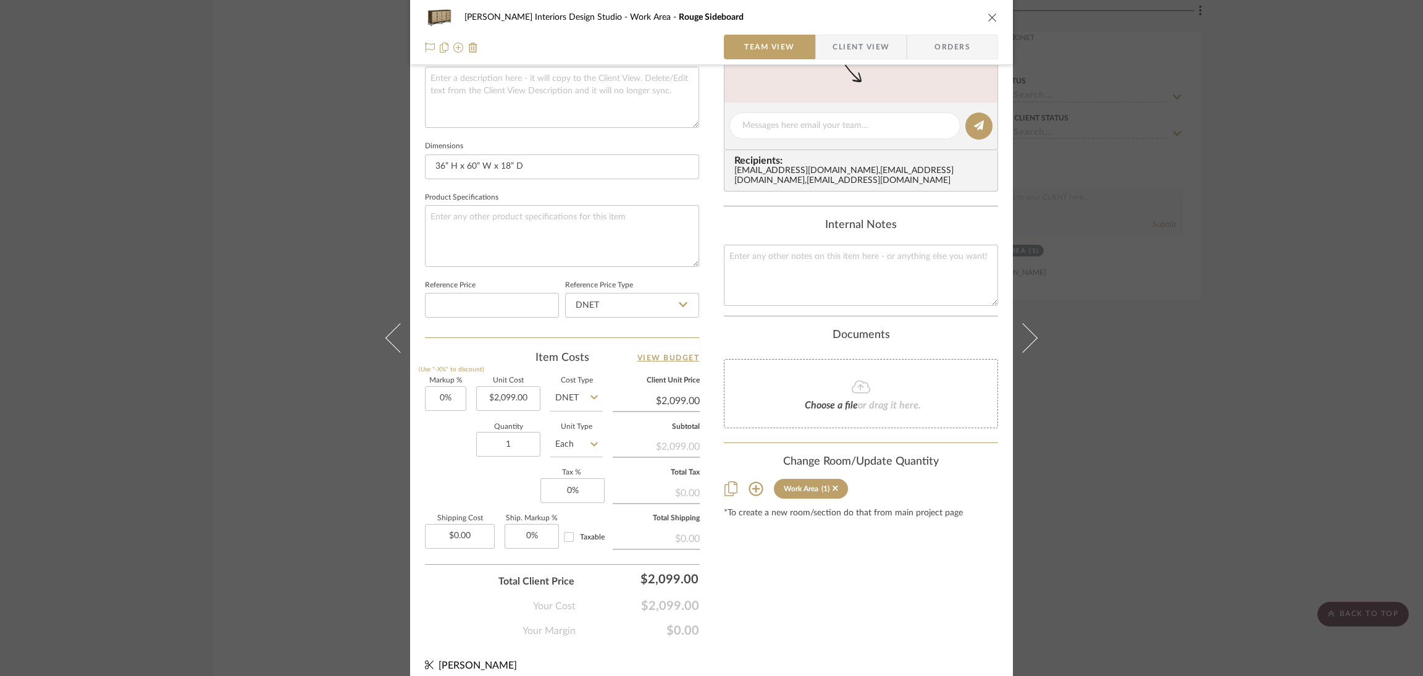
click at [676, 391] on input "$2,099.00" at bounding box center [656, 400] width 87 height 19
type input "$2,099.00"
